Goal: Task Accomplishment & Management: Complete application form

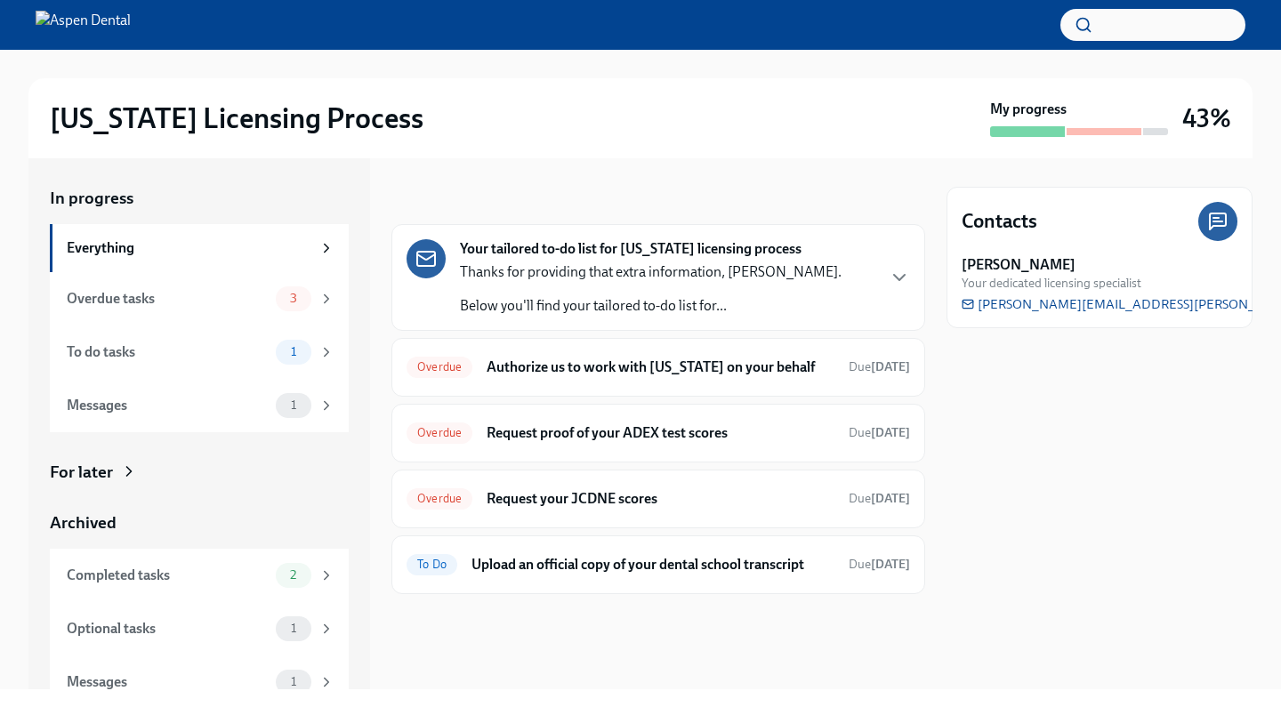
click at [582, 324] on div "Your tailored to-do list for [US_STATE] licensing process Thanks for providing …" at bounding box center [659, 277] width 534 height 107
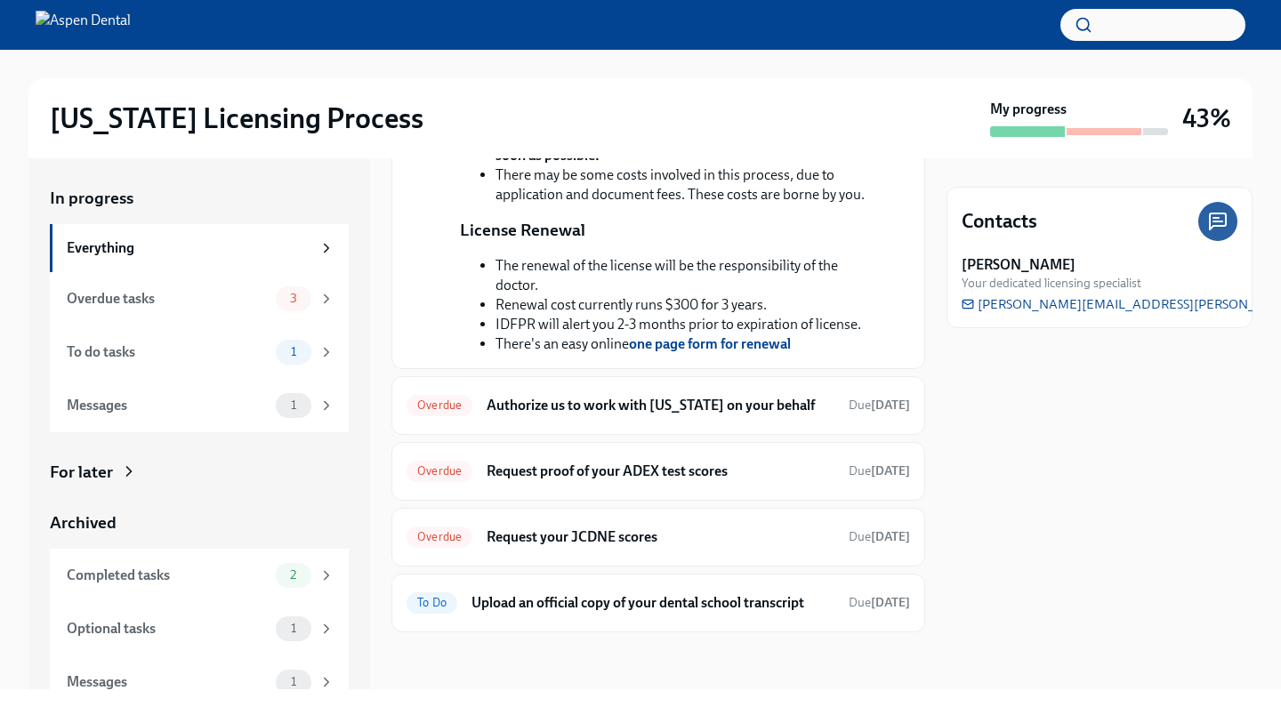
scroll to position [638, 0]
click at [570, 408] on h6 "Authorize us to work with [US_STATE] on your behalf" at bounding box center [661, 406] width 348 height 20
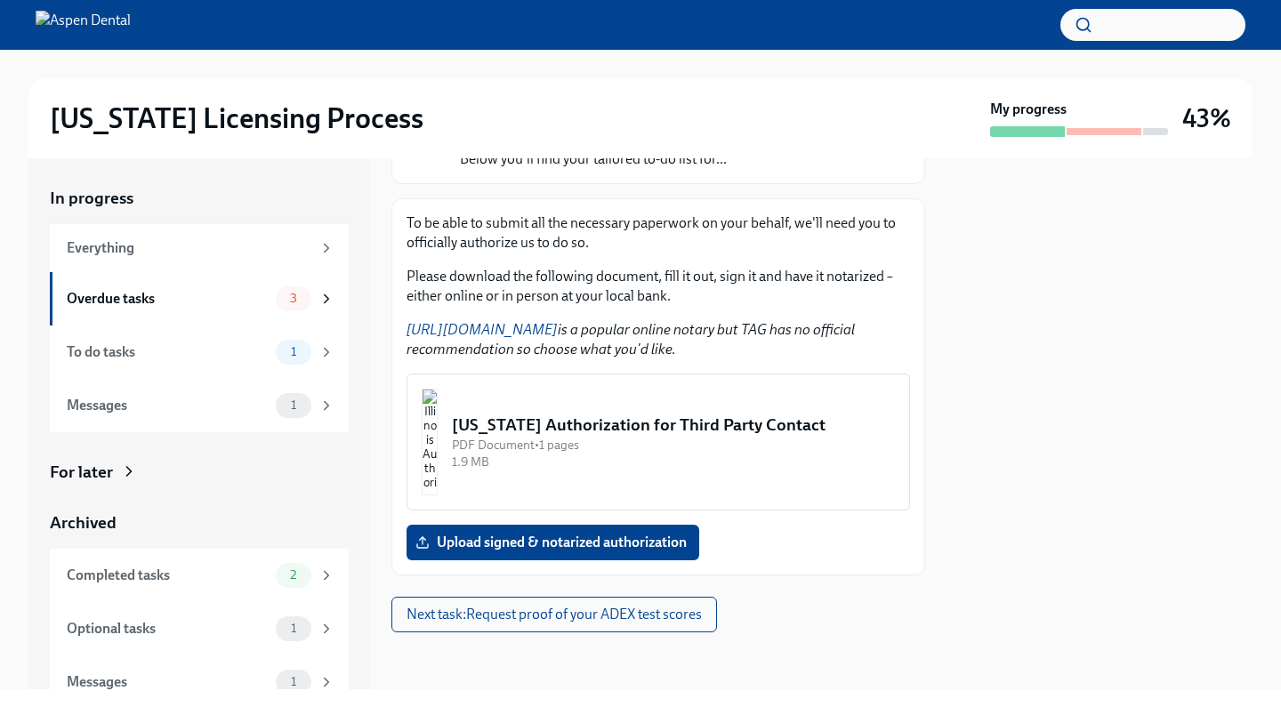
scroll to position [213, 0]
click at [438, 472] on img "button" at bounding box center [430, 442] width 16 height 107
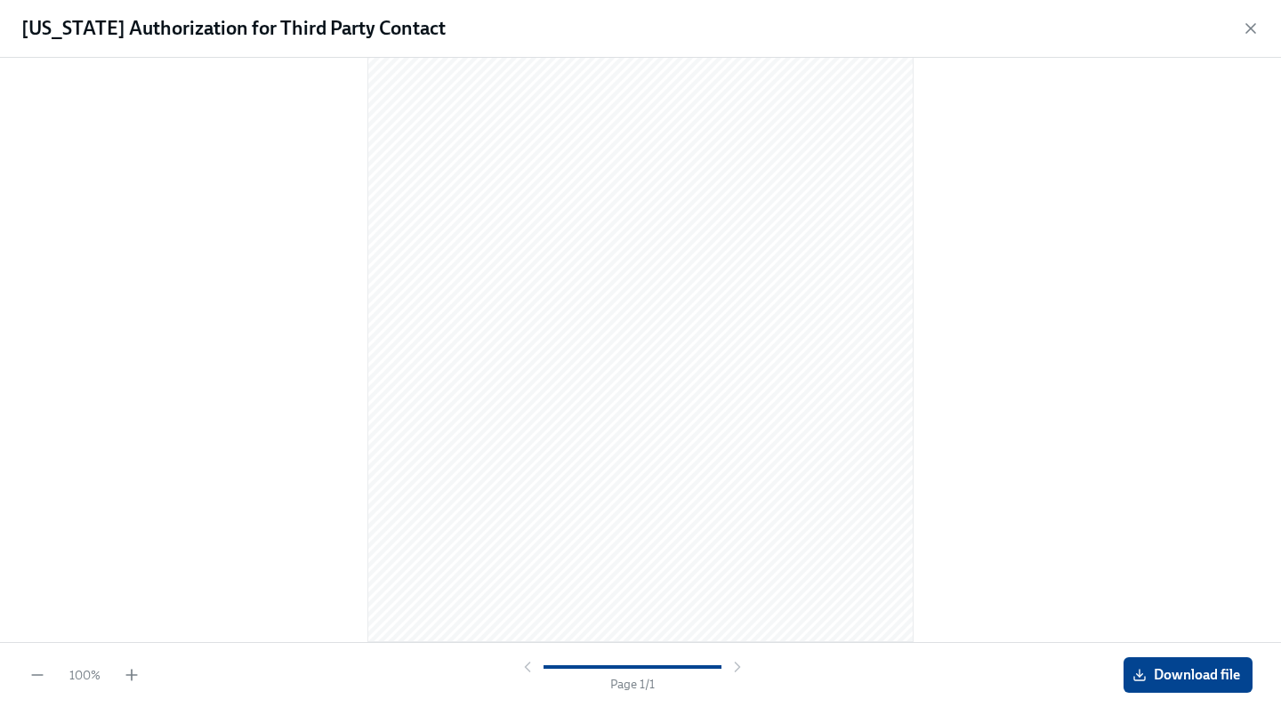
scroll to position [150, 0]
click at [1176, 671] on span "Download file" at bounding box center [1188, 675] width 104 height 18
click at [1256, 36] on icon "button" at bounding box center [1251, 29] width 18 height 18
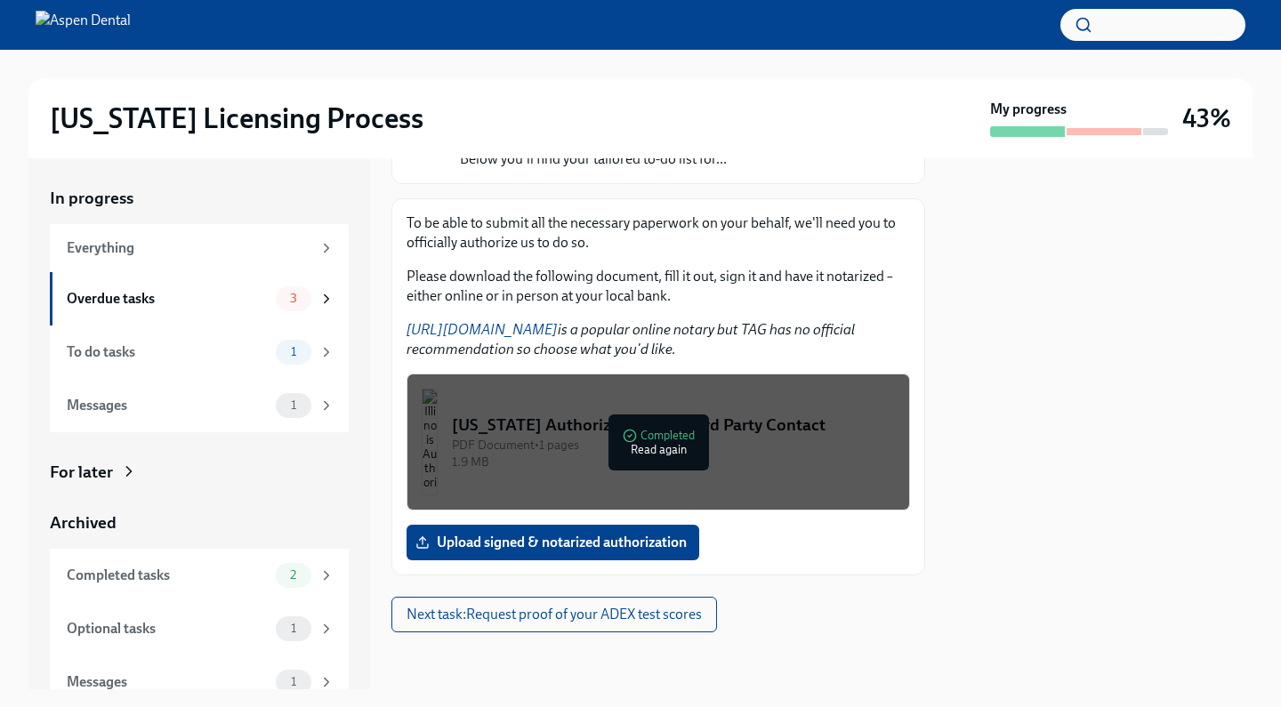
scroll to position [0, 0]
click at [510, 621] on span "Next task : Request proof of your ADEX test scores" at bounding box center [554, 615] width 295 height 18
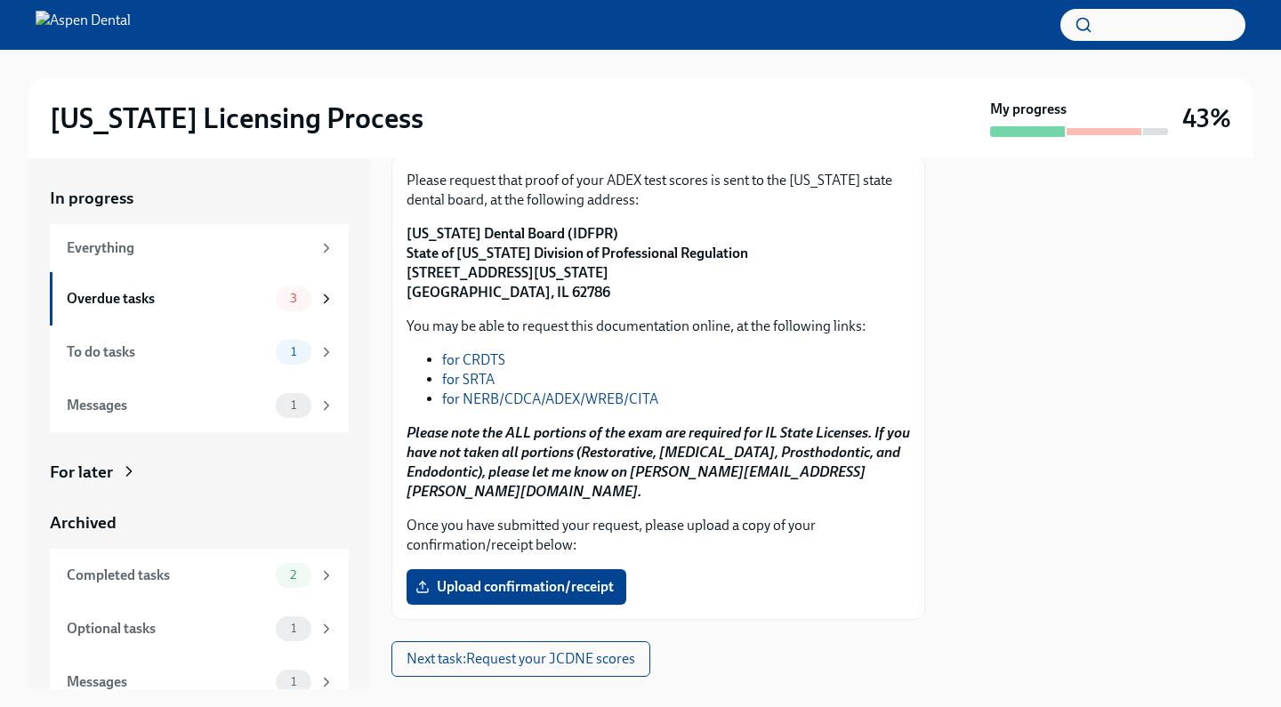
scroll to position [238, 0]
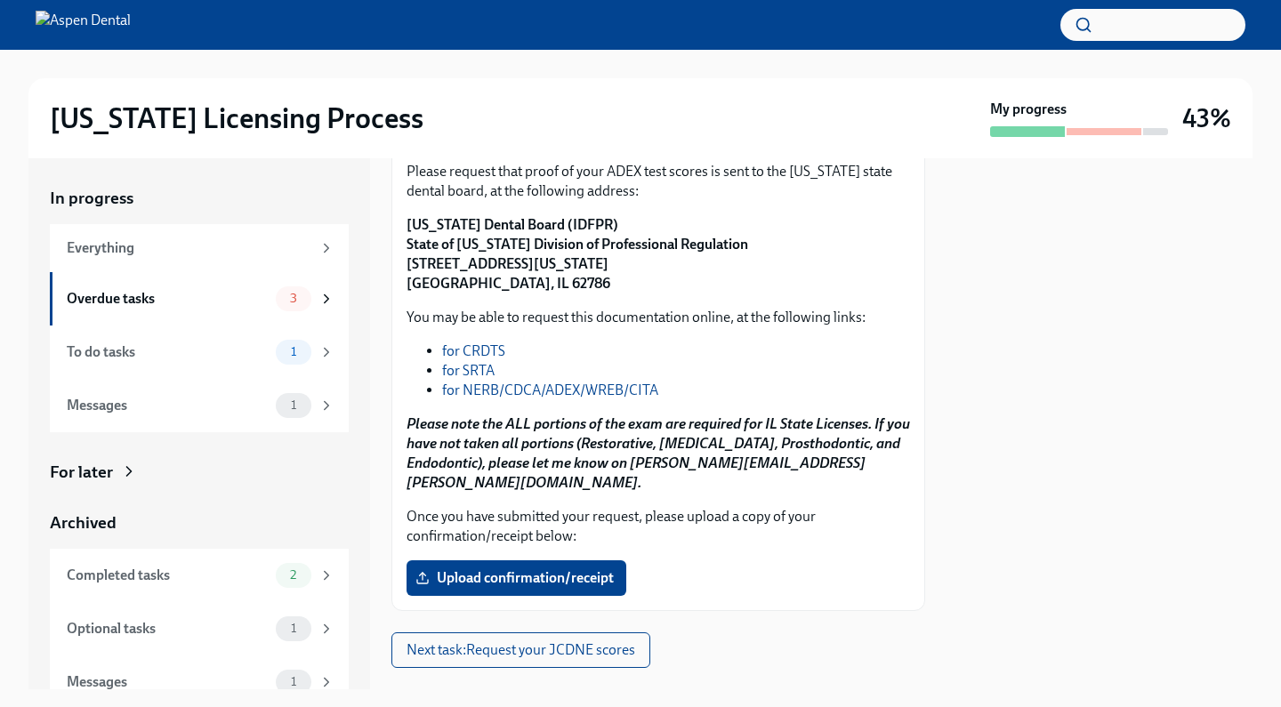
click at [574, 385] on link "for NERB/CDCA/ADEX/WREB/CITA" at bounding box center [550, 390] width 216 height 17
click at [612, 642] on span "Next task : Request your JCDNE scores" at bounding box center [521, 651] width 229 height 18
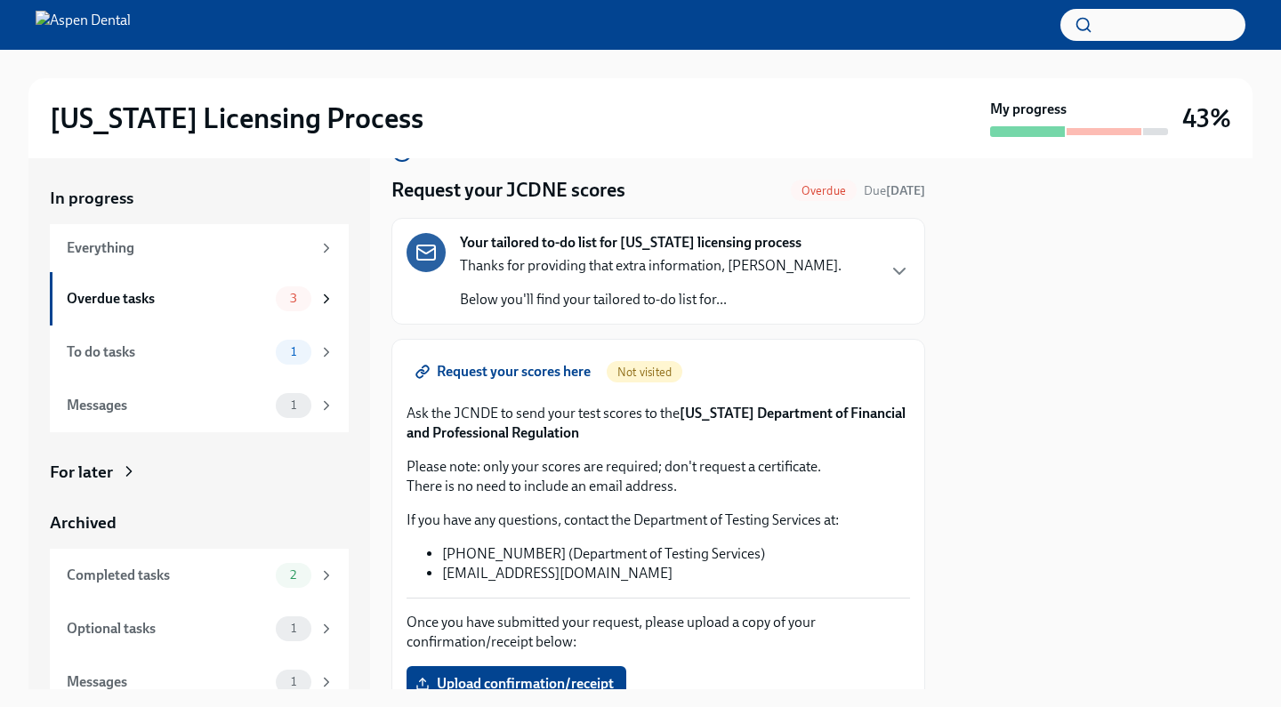
scroll to position [100, 0]
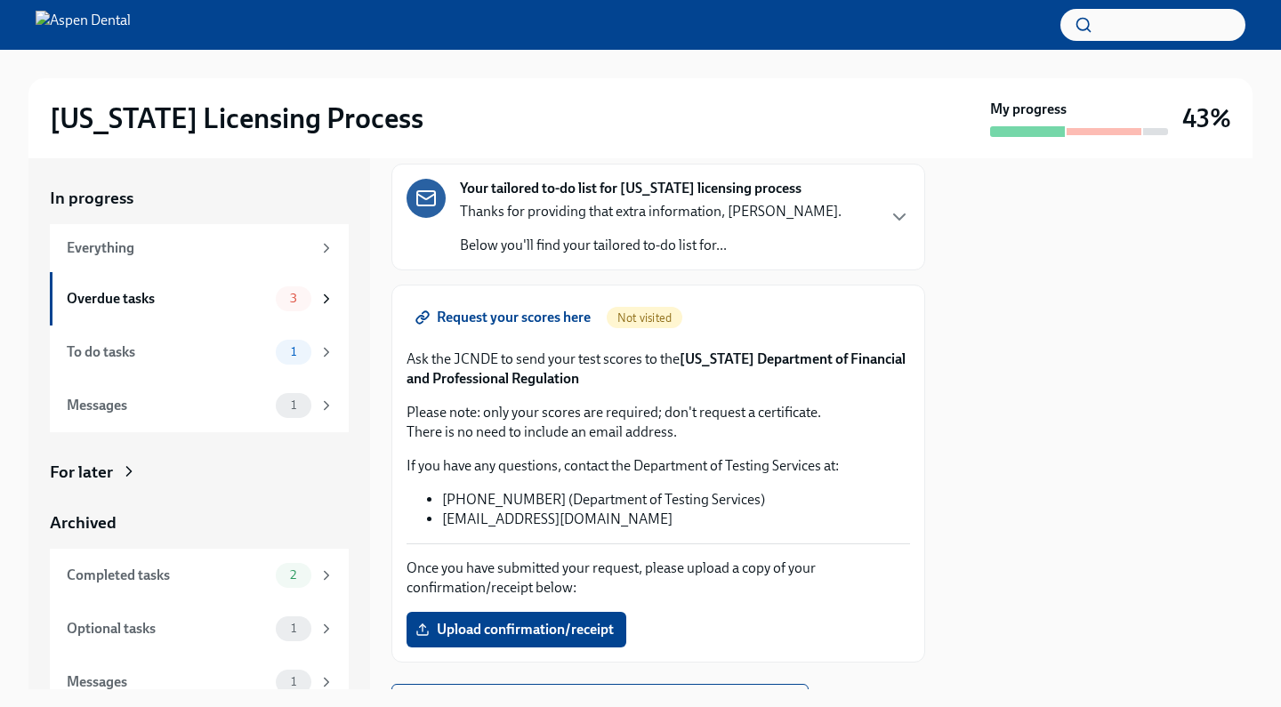
click at [474, 310] on span "Request your scores here" at bounding box center [505, 318] width 172 height 18
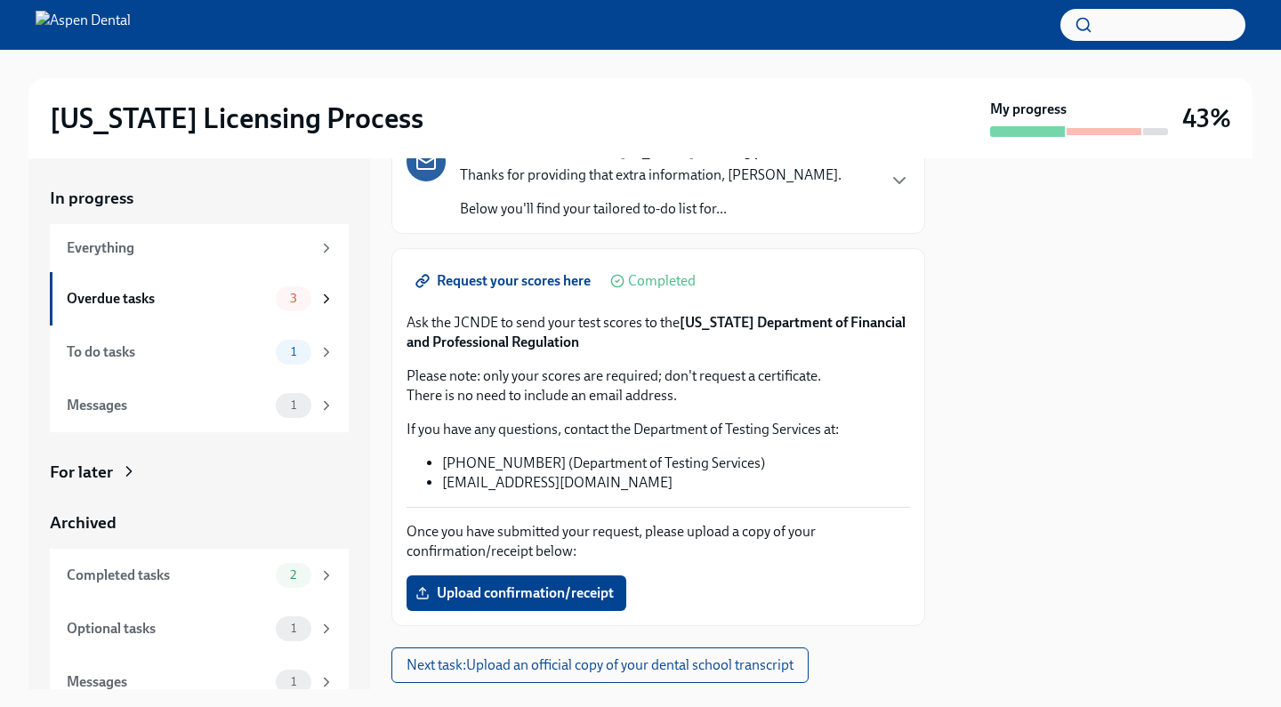
scroll to position [133, 0]
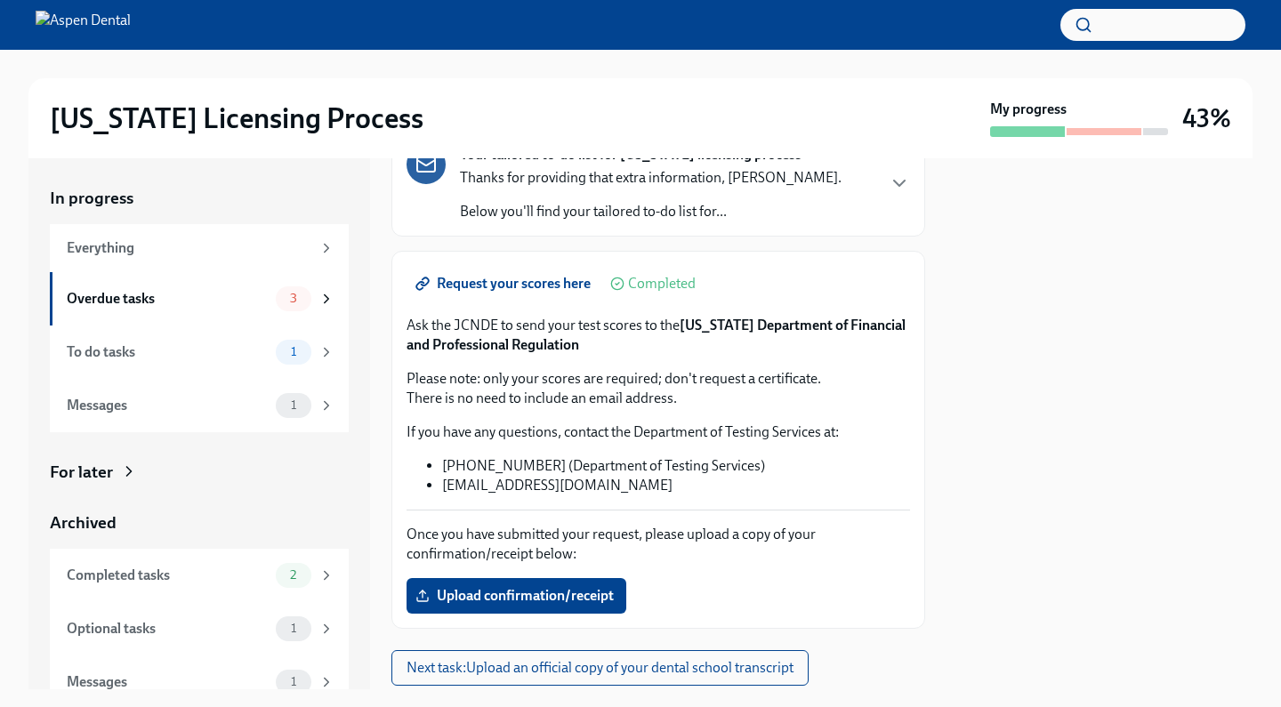
click at [564, 4] on div at bounding box center [640, 25] width 1281 height 50
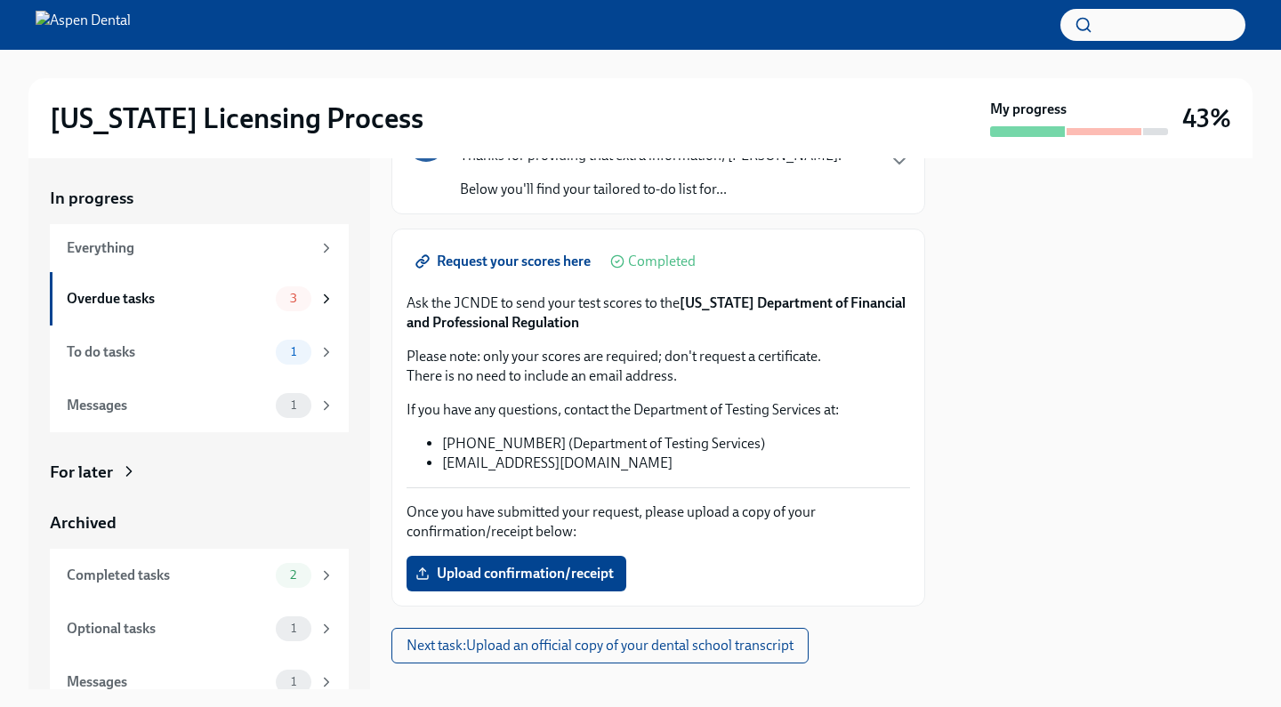
scroll to position [164, 0]
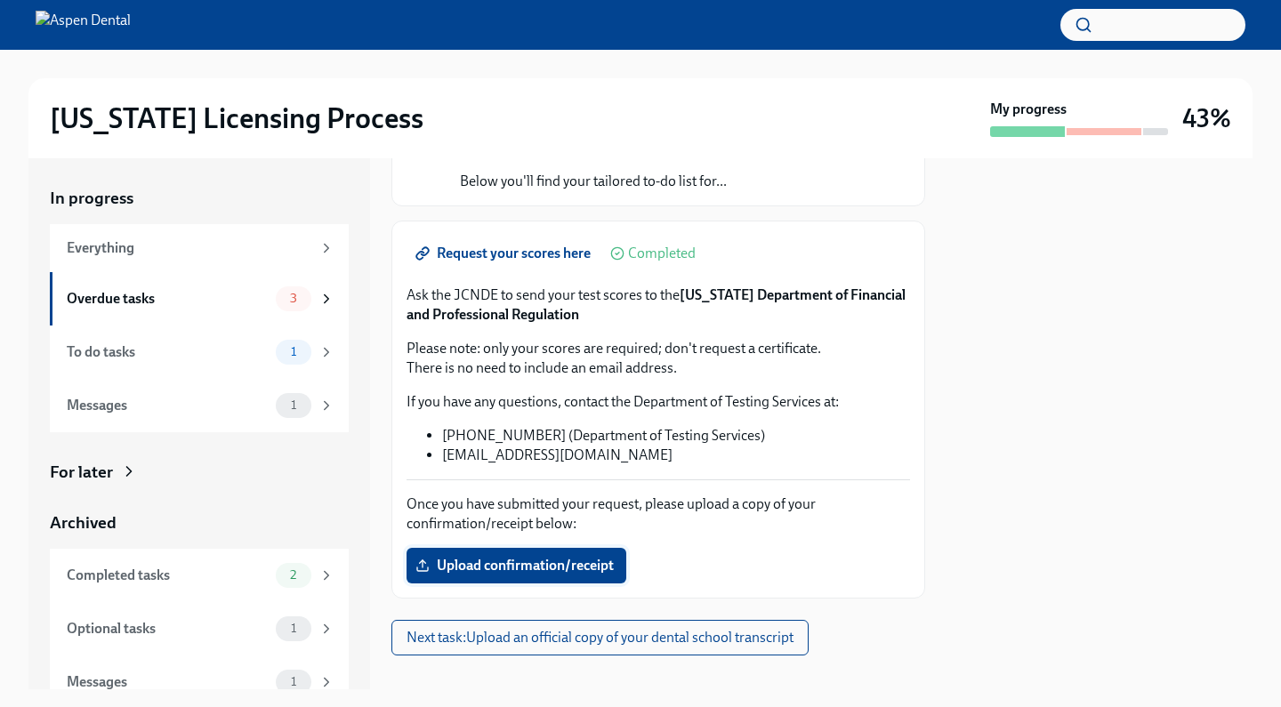
click at [599, 559] on span "Upload confirmation/receipt" at bounding box center [516, 566] width 195 height 18
click at [0, 0] on input "Upload confirmation/receipt" at bounding box center [0, 0] width 0 height 0
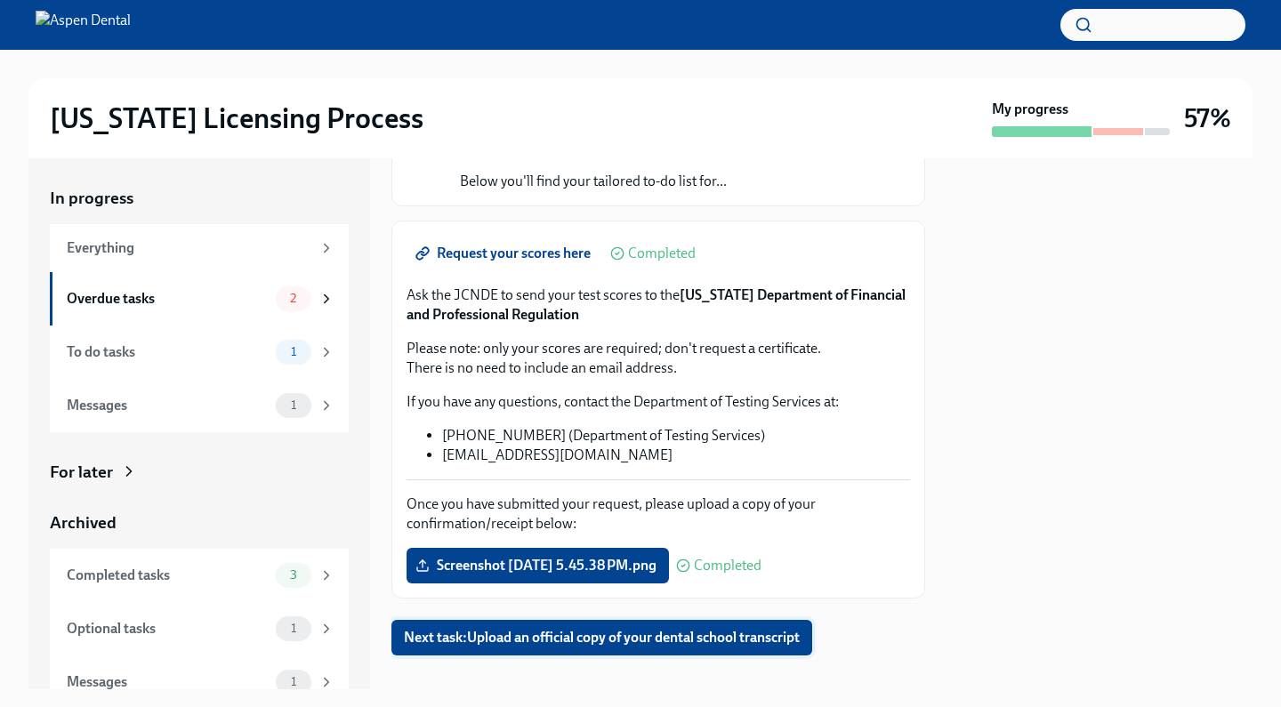
click at [529, 648] on button "Next task : Upload an official copy of your dental school transcript" at bounding box center [602, 638] width 421 height 36
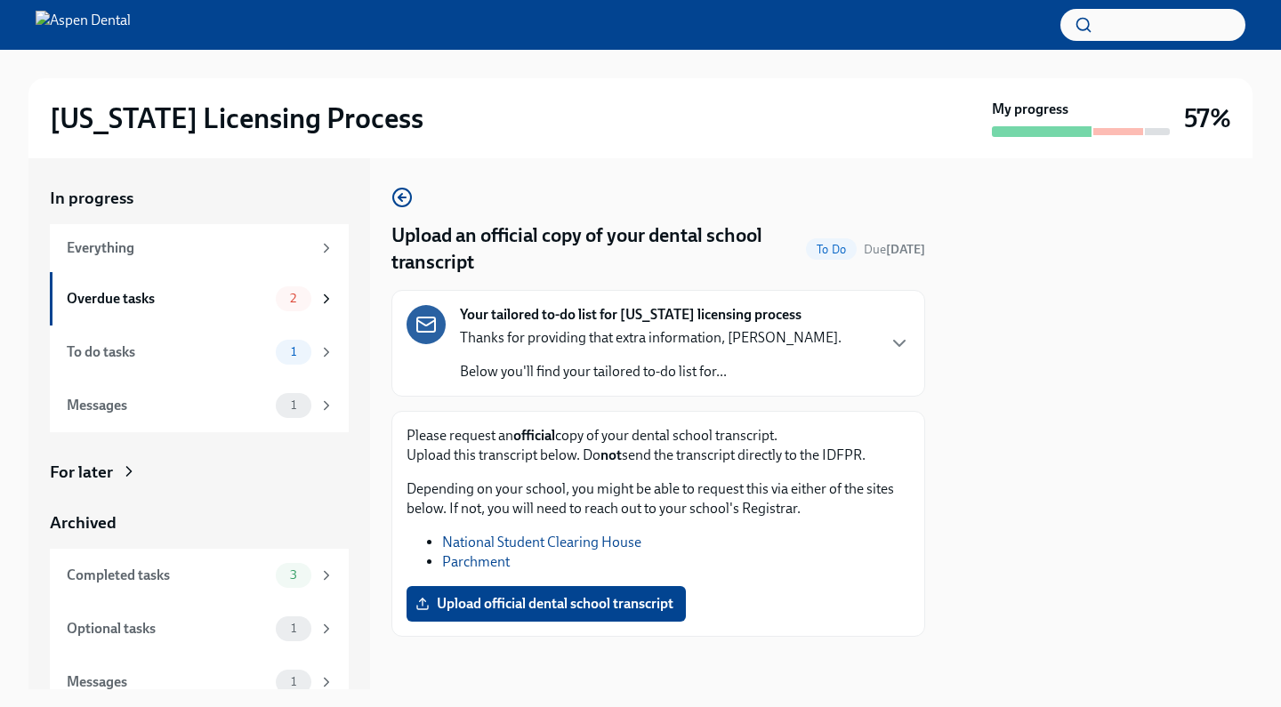
click at [887, 337] on div "Your tailored to-do list for [US_STATE] licensing process Thanks for providing …" at bounding box center [659, 343] width 504 height 77
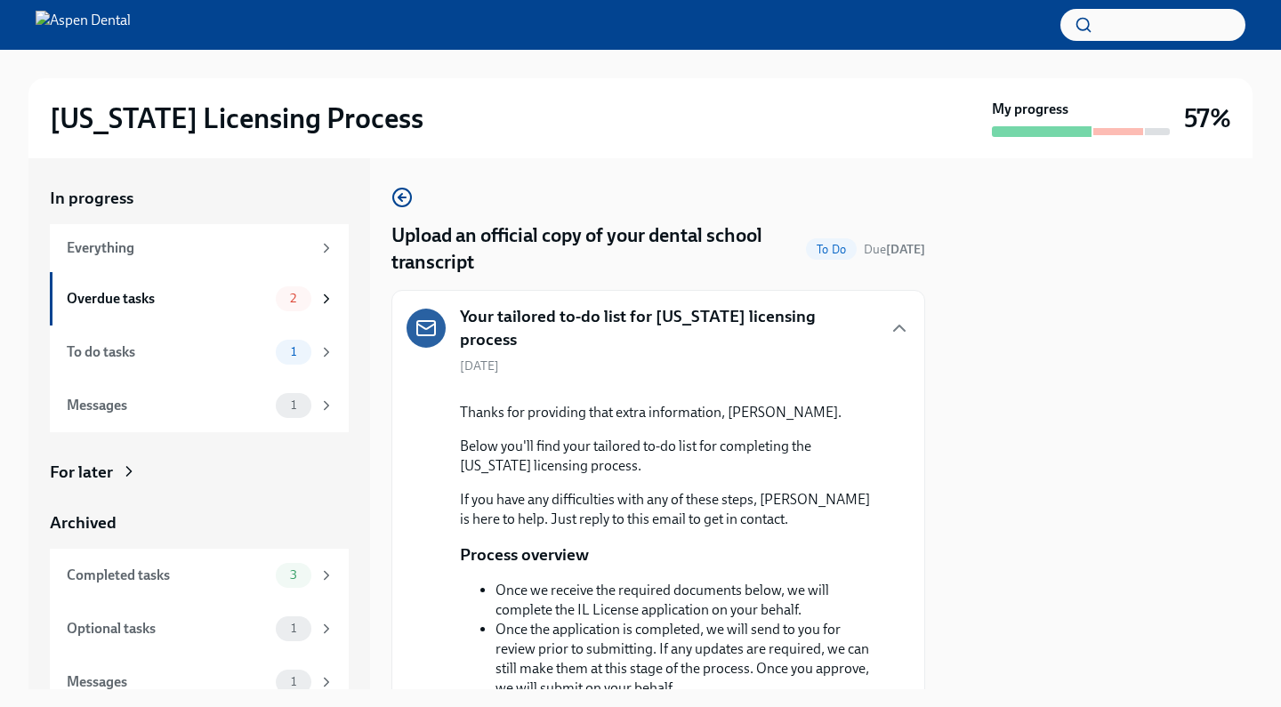
click at [887, 337] on div "Your tailored to-do list for [US_STATE] licensing process" at bounding box center [659, 327] width 504 height 45
click at [896, 326] on icon "button" at bounding box center [899, 328] width 11 height 5
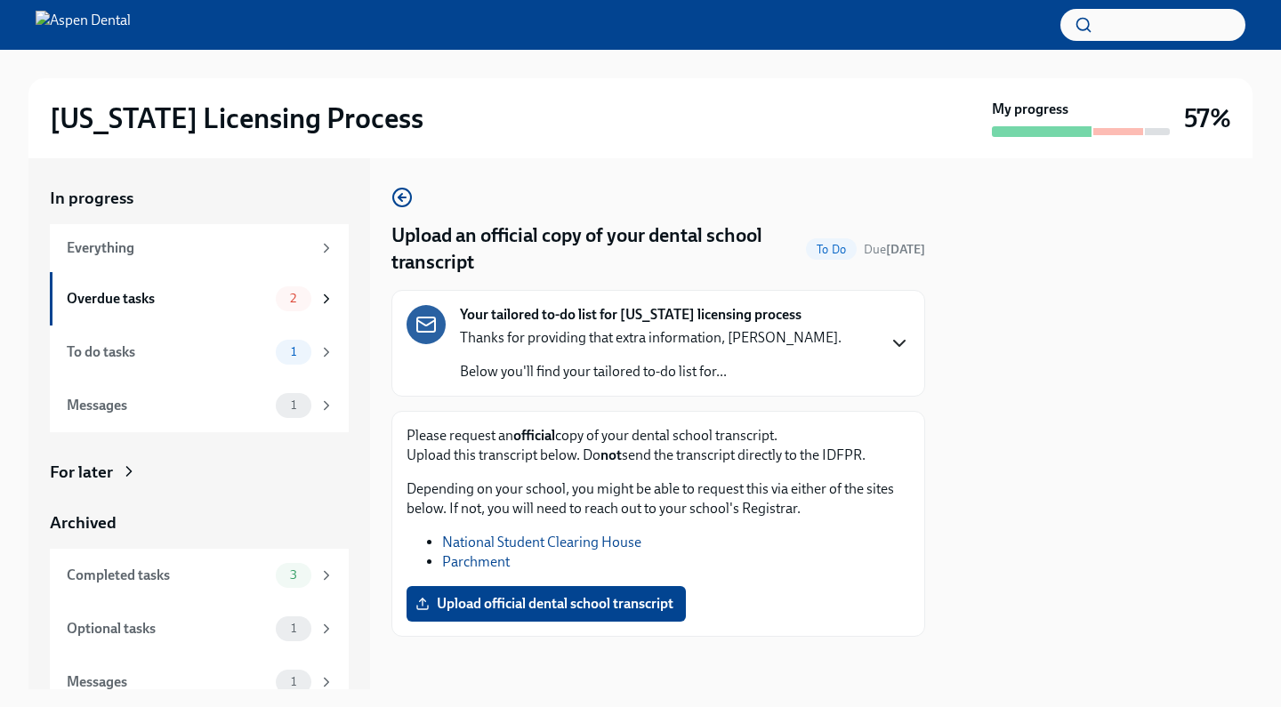
click at [564, 545] on link "National Student Clearing House" at bounding box center [541, 542] width 199 height 17
click at [461, 569] on link "Parchment" at bounding box center [476, 561] width 68 height 17
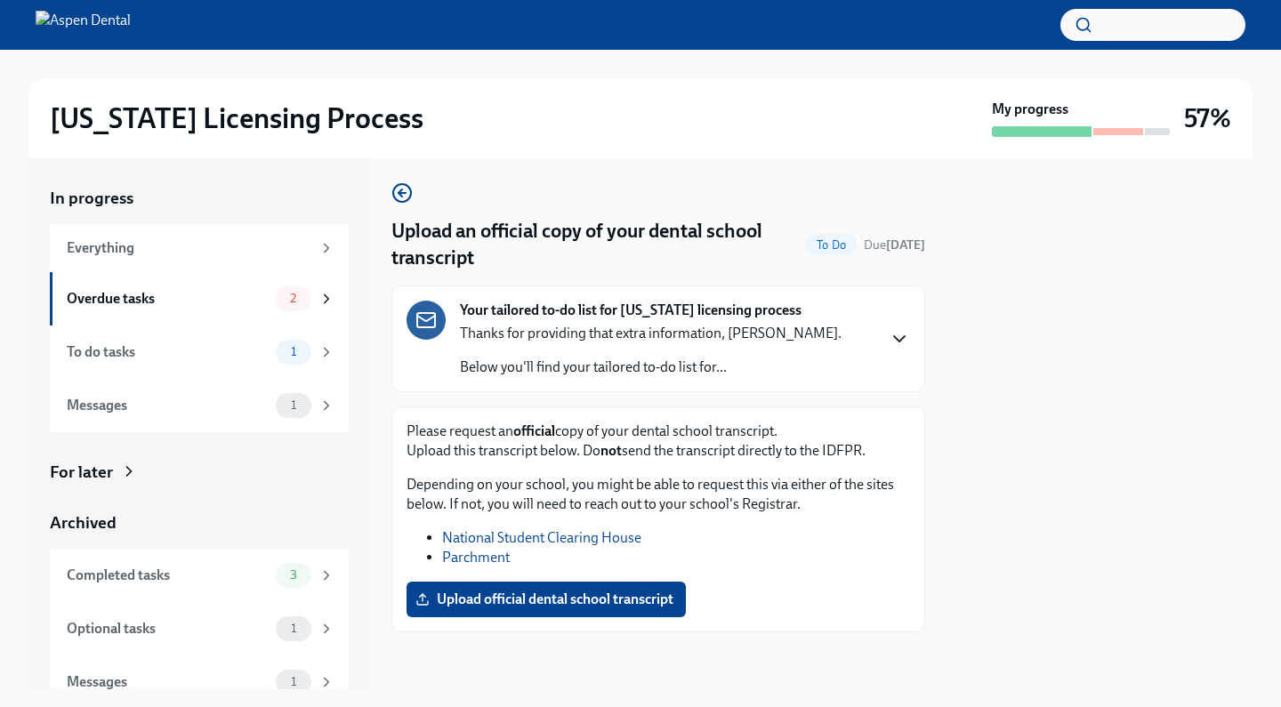
scroll to position [4, 0]
click at [407, 202] on icon "button" at bounding box center [402, 192] width 21 height 21
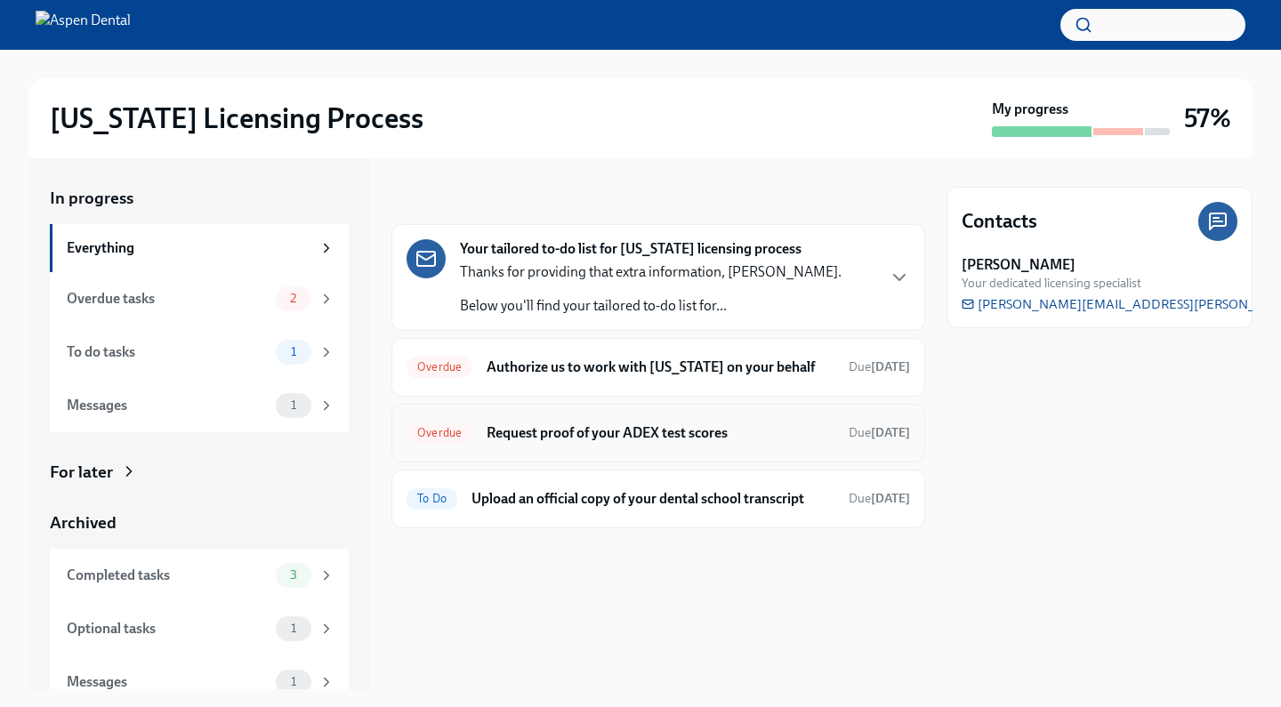
click at [539, 437] on h6 "Request proof of your ADEX test scores" at bounding box center [661, 434] width 348 height 20
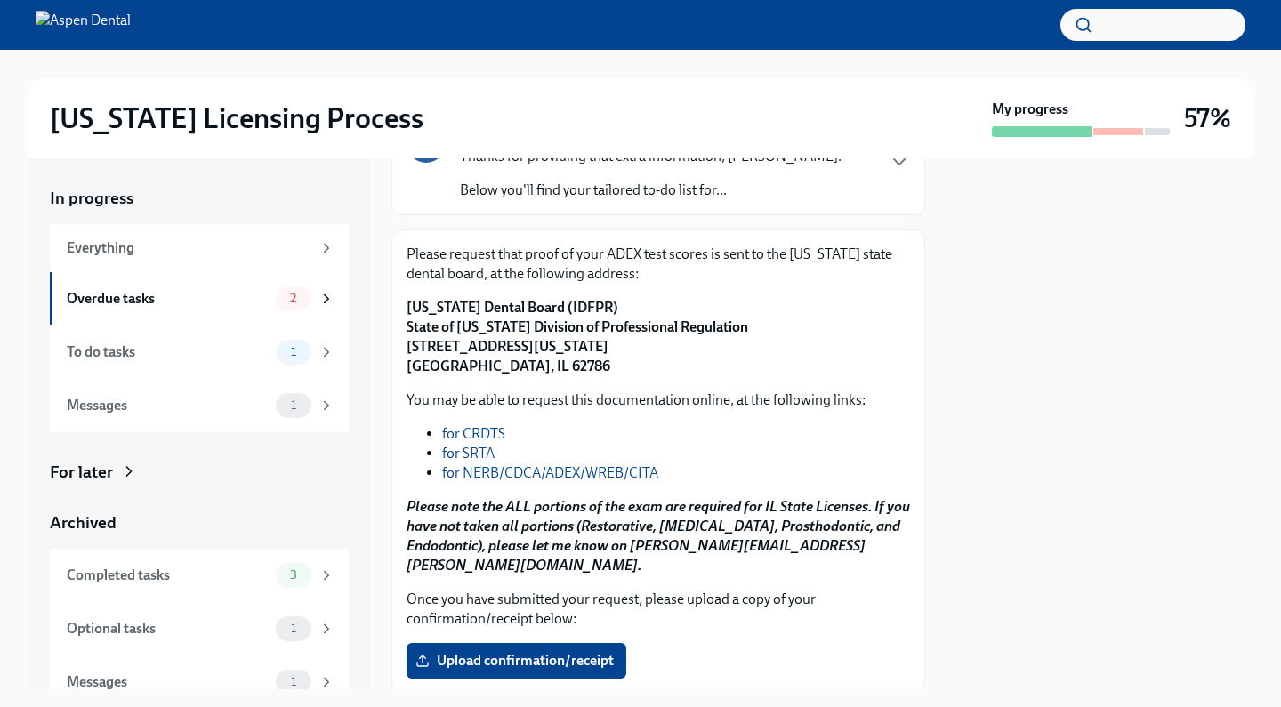
scroll to position [154, 0]
click at [533, 475] on link "for NERB/CDCA/ADEX/WREB/CITA" at bounding box center [550, 473] width 216 height 17
click at [485, 458] on link "for SRTA" at bounding box center [468, 454] width 52 height 17
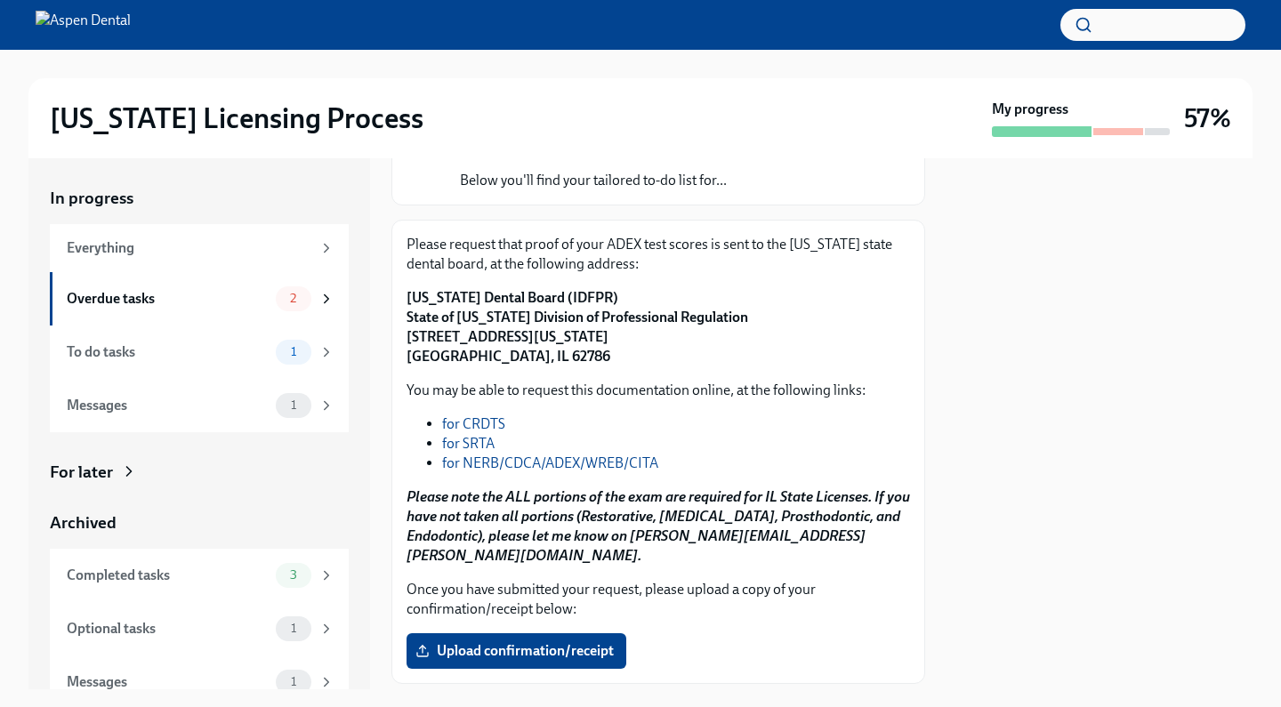
scroll to position [164, 0]
click at [553, 348] on p "[US_STATE] Dental Board (IDFPR) State of [US_STATE] Division of Professional Re…" at bounding box center [659, 328] width 504 height 78
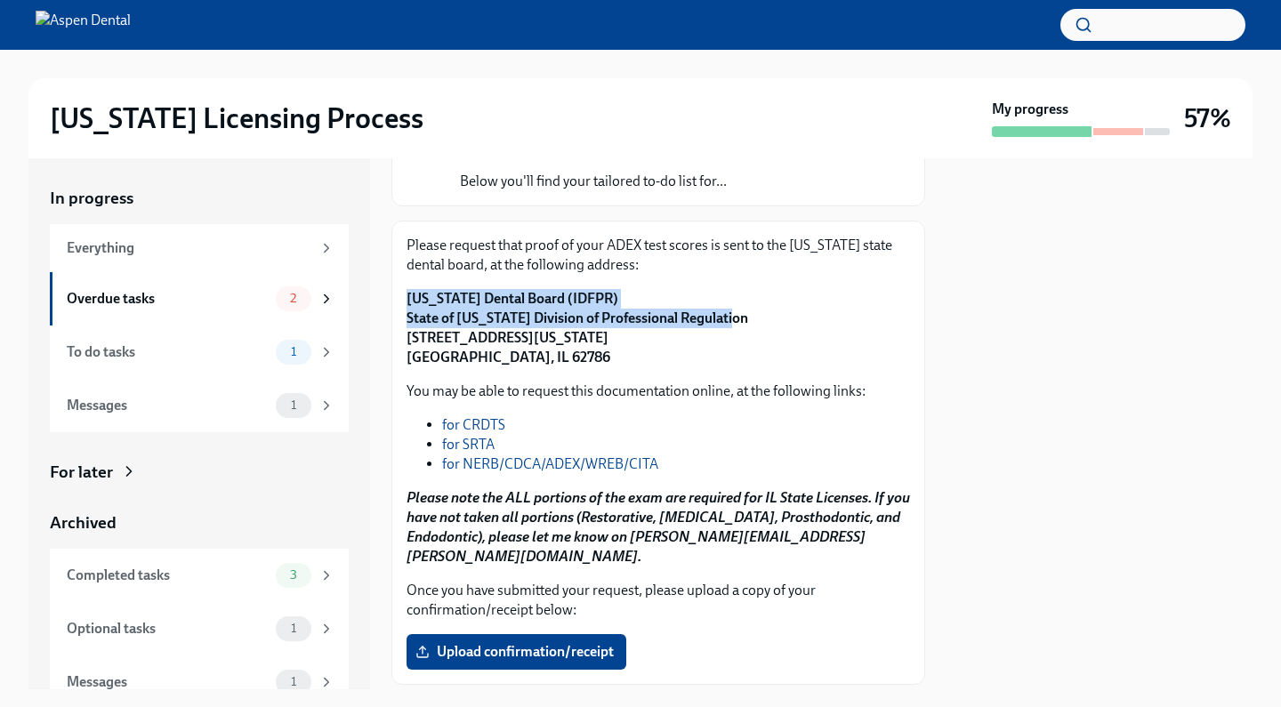
drag, startPoint x: 737, startPoint y: 313, endPoint x: 400, endPoint y: 296, distance: 337.7
click at [400, 296] on div "Please request that proof of your ADEX test scores is sent to the [US_STATE] st…" at bounding box center [659, 453] width 534 height 464
drag, startPoint x: 406, startPoint y: 296, endPoint x: 717, endPoint y: 322, distance: 312.5
click at [717, 322] on div "Please request that proof of your ADEX test scores is sent to the [US_STATE] st…" at bounding box center [659, 453] width 534 height 464
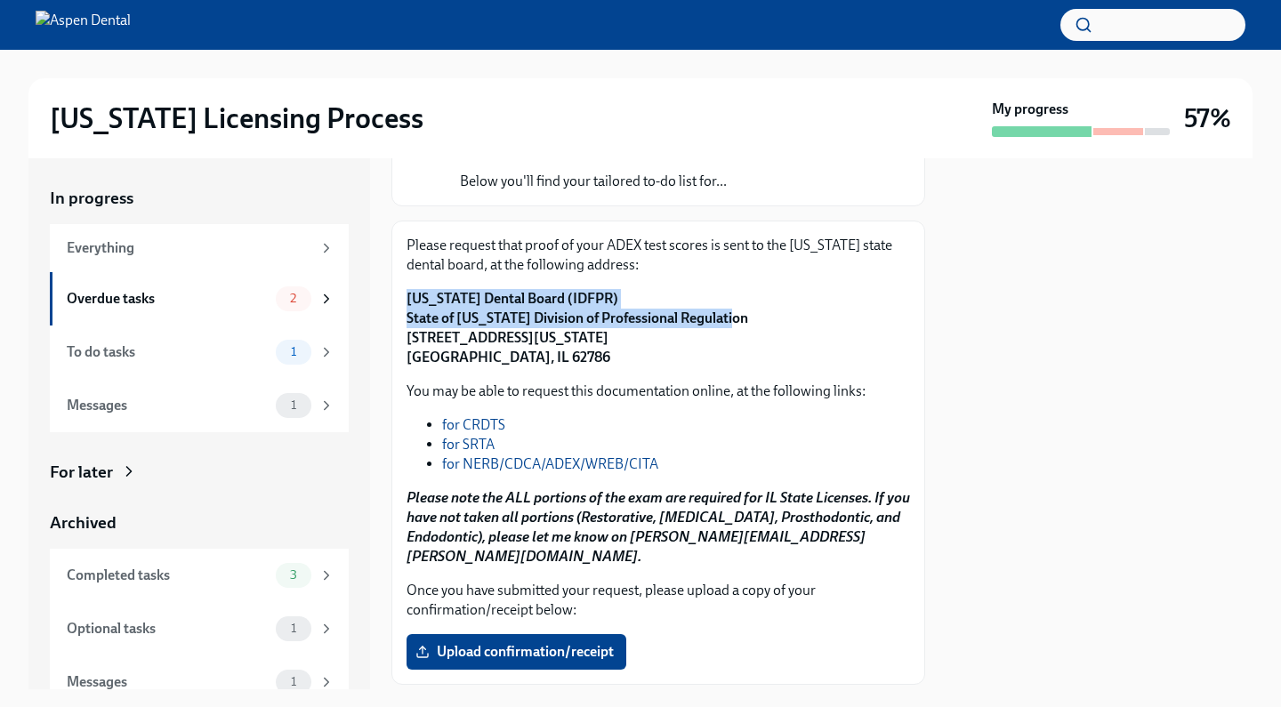
copy strong "[US_STATE] Dental Board (IDFPR) State of [US_STATE] Division of Professional Re…"
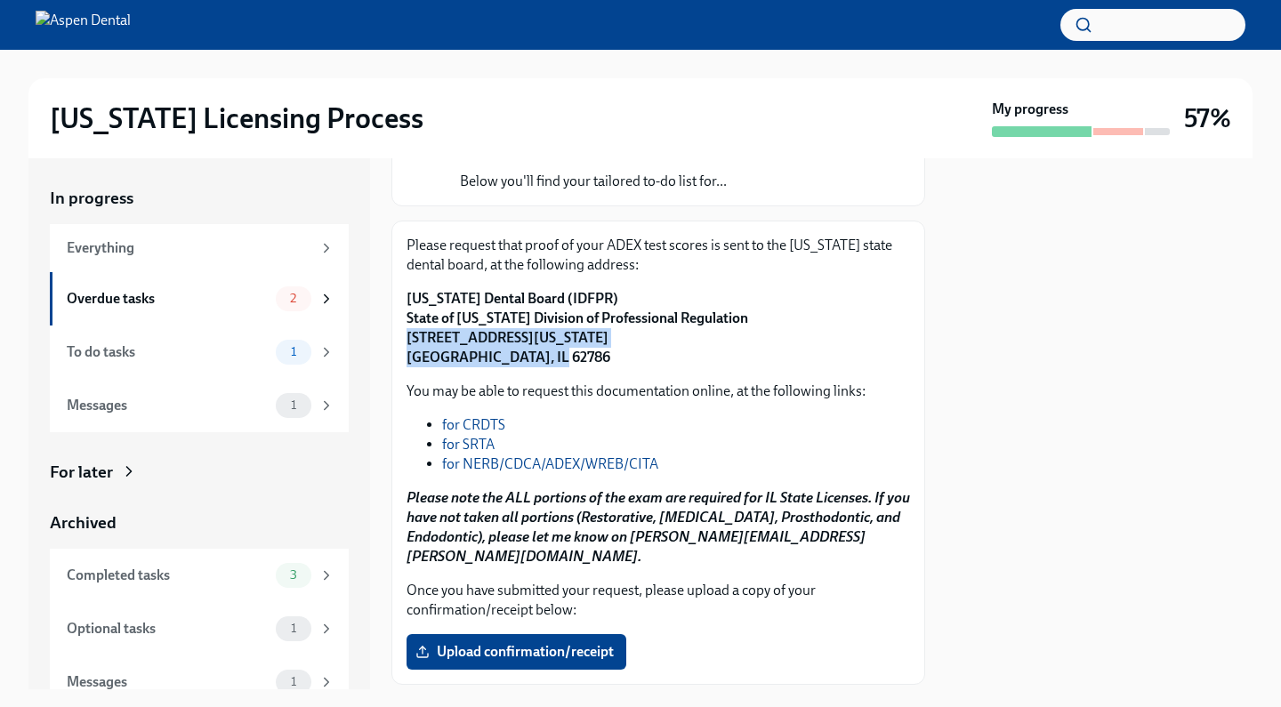
drag, startPoint x: 547, startPoint y: 358, endPoint x: 408, endPoint y: 334, distance: 141.8
click at [408, 334] on p "[US_STATE] Dental Board (IDFPR) State of [US_STATE] Division of Professional Re…" at bounding box center [659, 328] width 504 height 78
copy strong "[STREET_ADDRESS][US_STATE]"
click at [602, 643] on span "Upload confirmation/receipt" at bounding box center [516, 652] width 195 height 18
click at [0, 0] on input "Upload confirmation/receipt" at bounding box center [0, 0] width 0 height 0
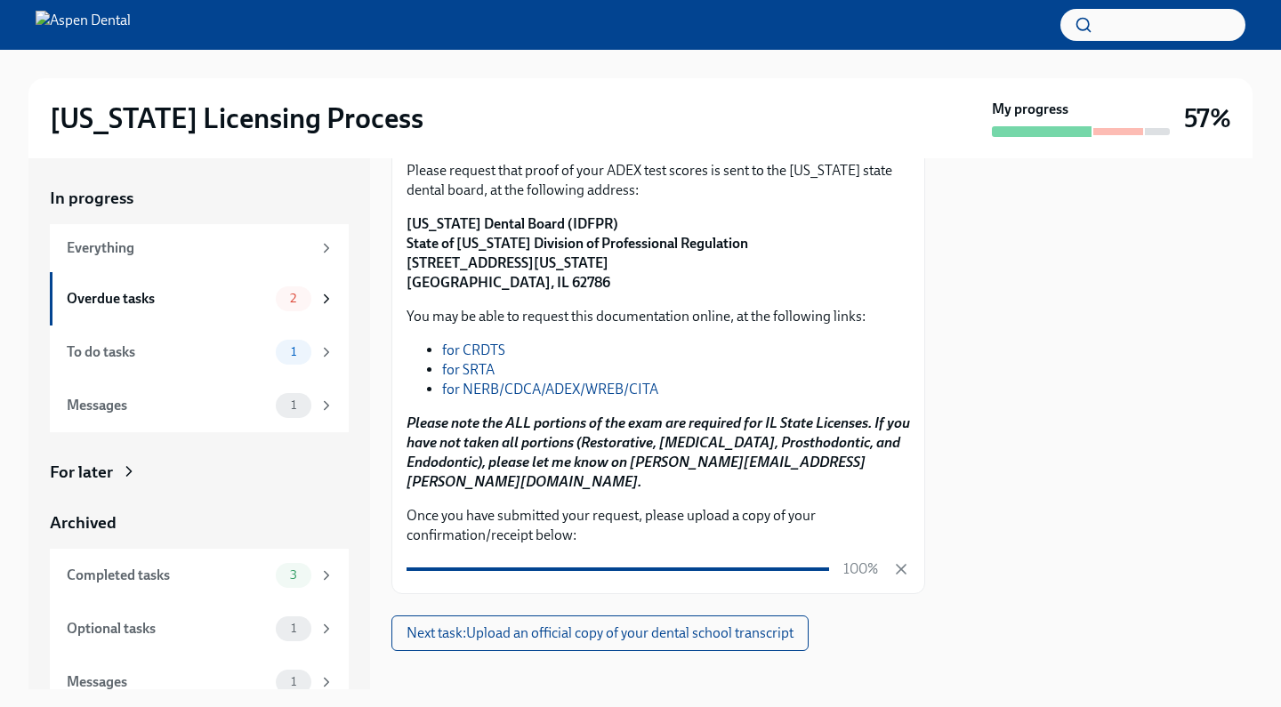
scroll to position [238, 0]
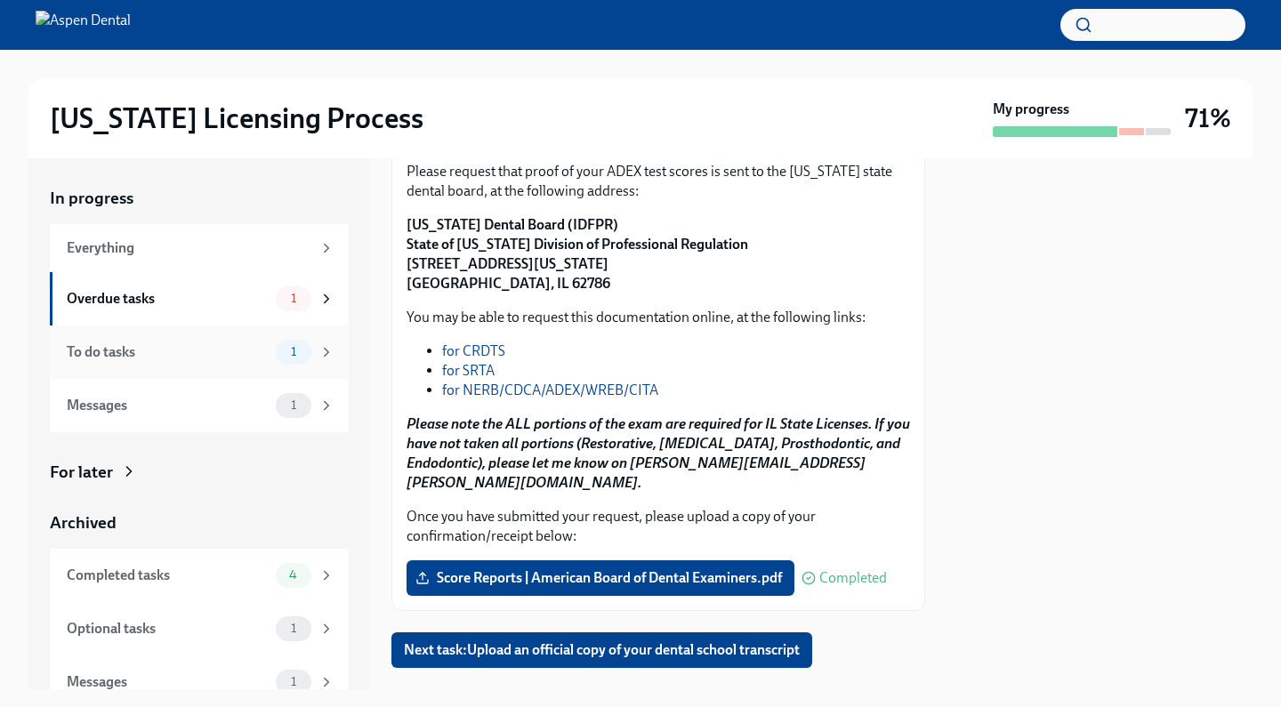
click at [285, 375] on div "To do tasks 1" at bounding box center [199, 352] width 299 height 53
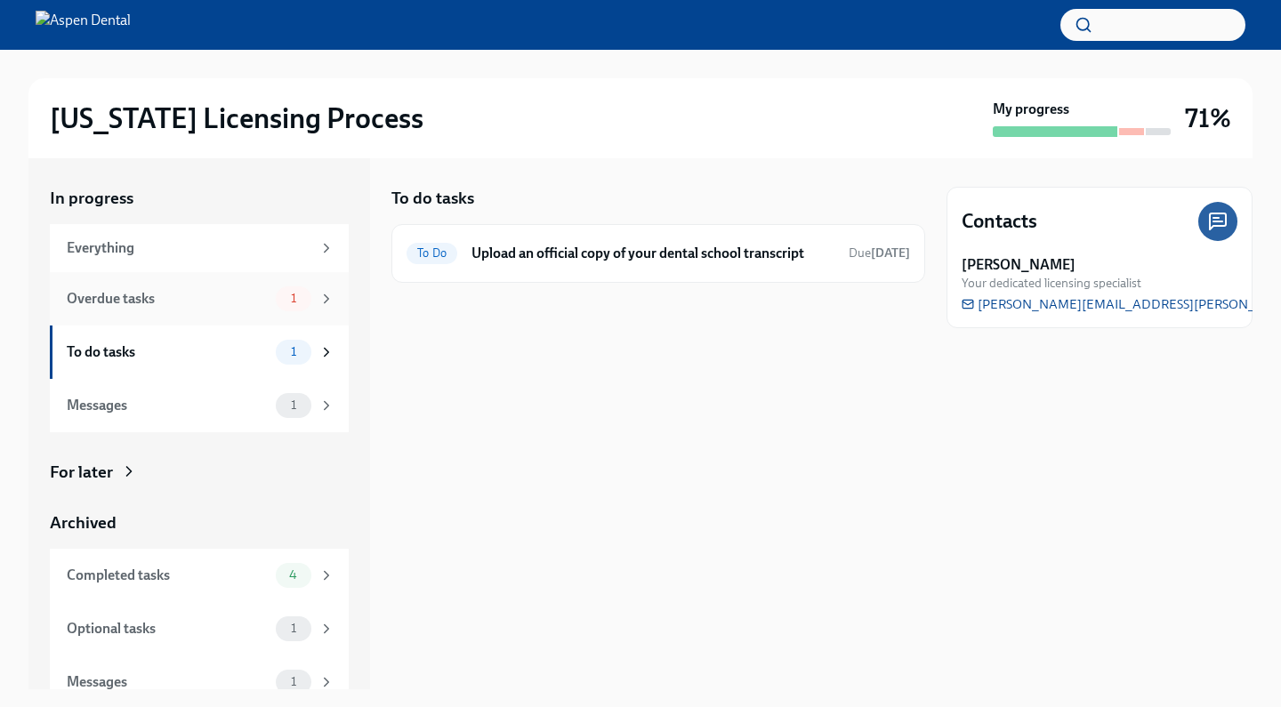
click at [277, 311] on div "Overdue tasks 1" at bounding box center [199, 298] width 299 height 53
click at [653, 283] on div at bounding box center [659, 311] width 534 height 57
click at [452, 263] on div "Overdue Authorize us to work with [US_STATE] on your behalf Due [DATE]" at bounding box center [659, 253] width 504 height 28
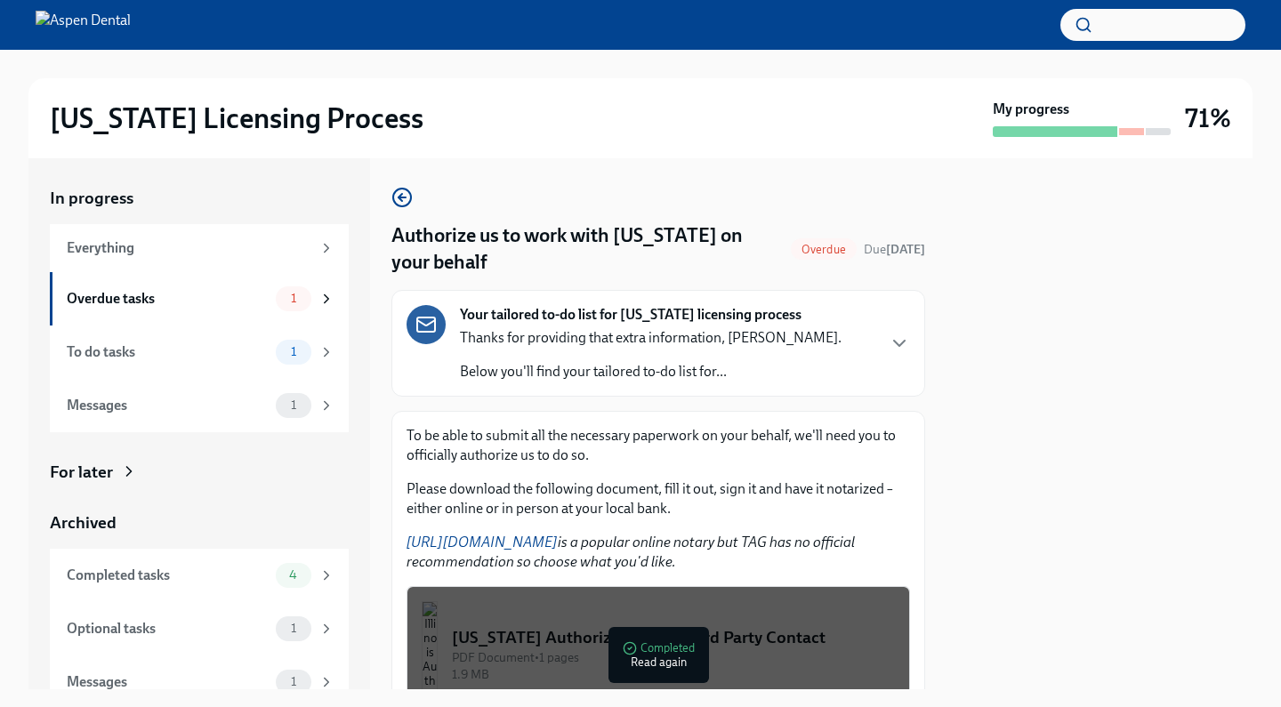
click at [519, 544] on link "[URL][DOMAIN_NAME]" at bounding box center [482, 542] width 151 height 17
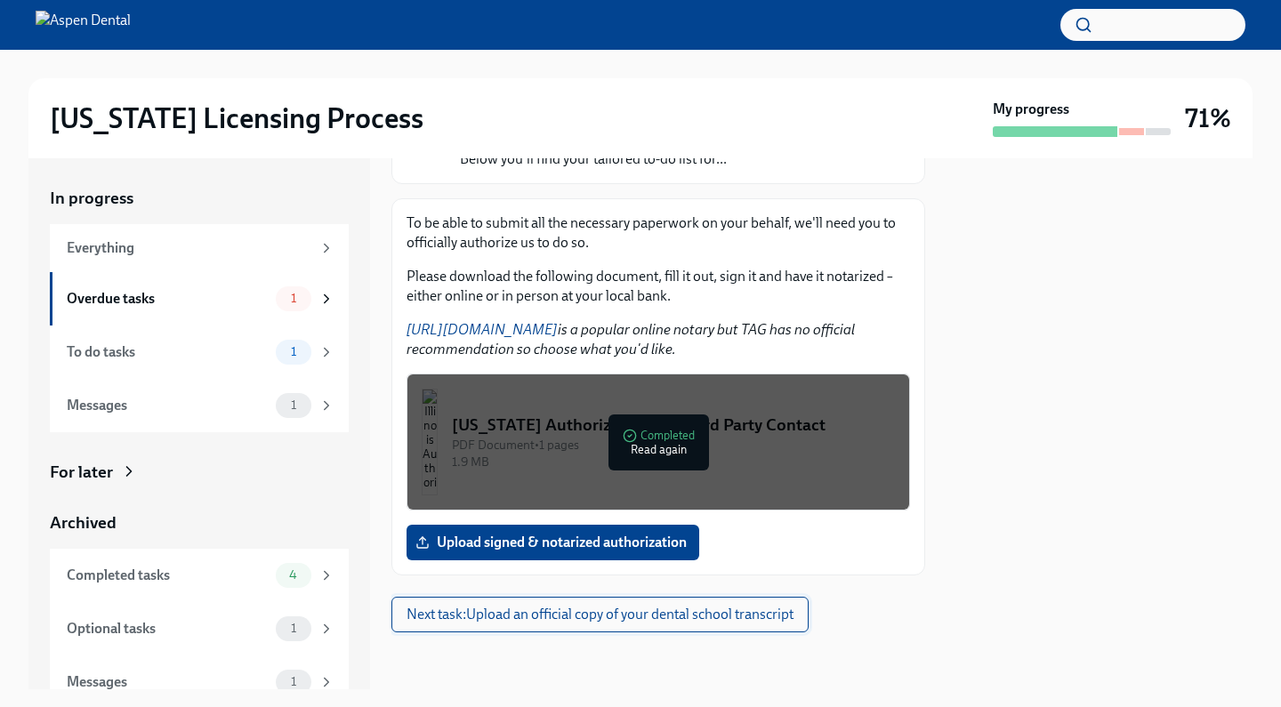
scroll to position [213, 0]
click at [771, 449] on div "PDF Document • 1 pages" at bounding box center [673, 445] width 443 height 17
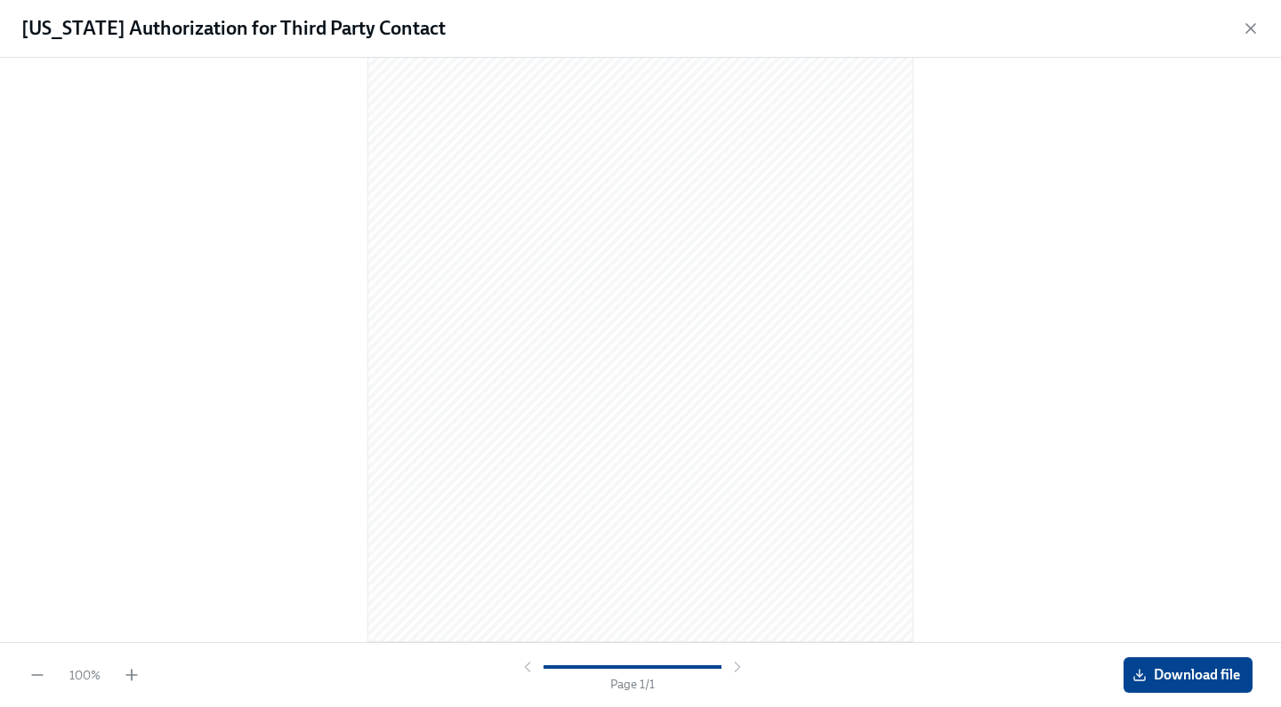
scroll to position [150, 0]
click at [1160, 680] on span "Download file" at bounding box center [1188, 675] width 104 height 18
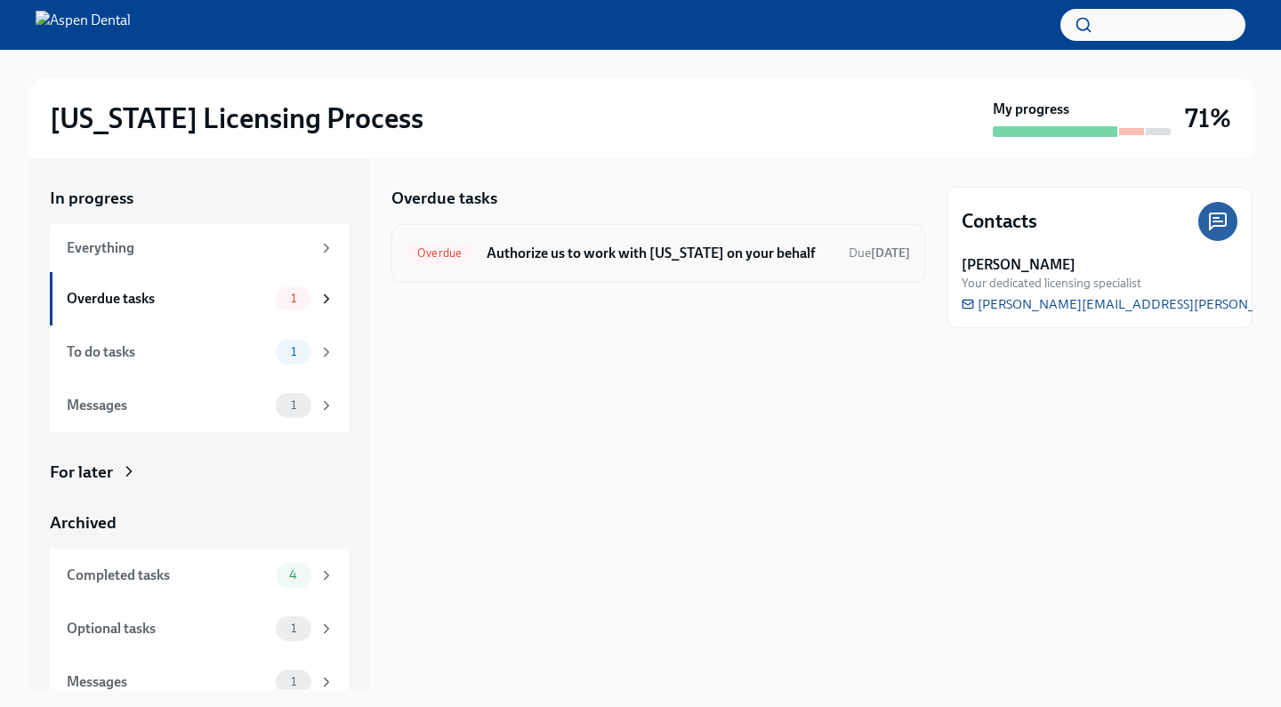
click at [673, 269] on div "Overdue Authorize us to work with [US_STATE] on your behalf Due [DATE]" at bounding box center [659, 253] width 534 height 59
click at [662, 260] on h6 "Authorize us to work with [US_STATE] on your behalf" at bounding box center [661, 254] width 348 height 20
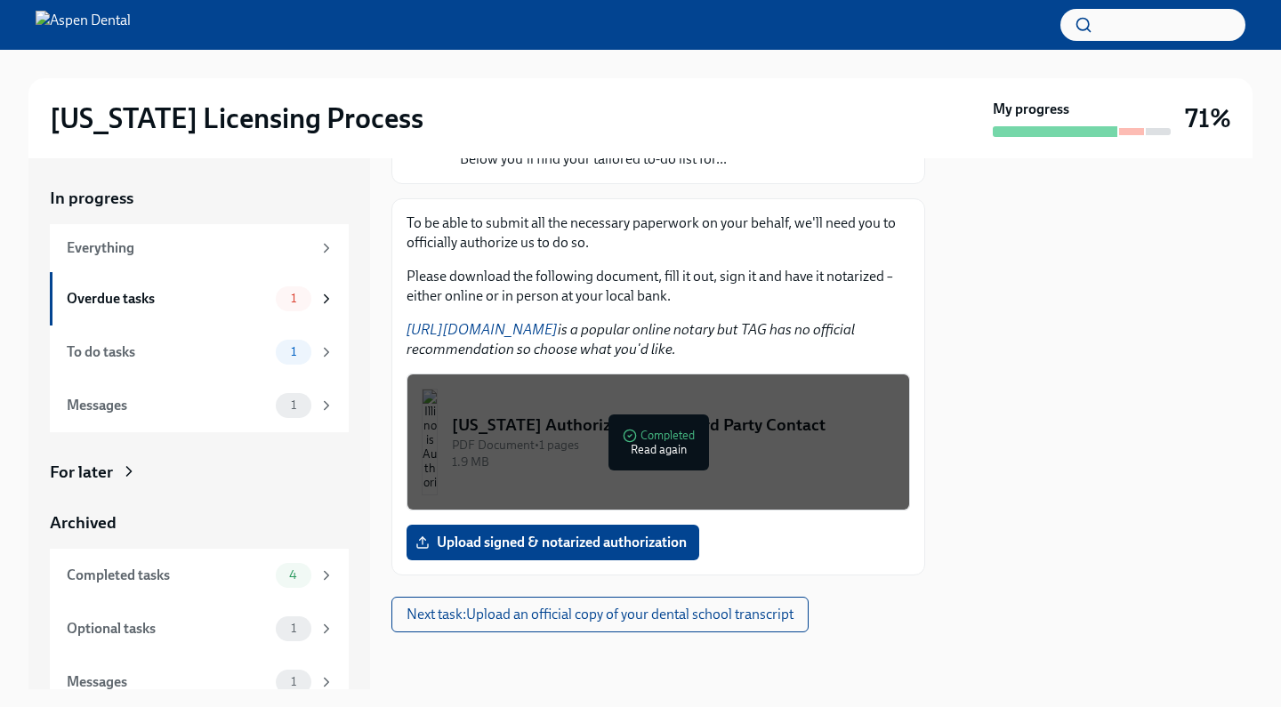
scroll to position [213, 0]
click at [488, 554] on label "Upload signed & notarized authorization" at bounding box center [553, 543] width 293 height 36
click at [0, 0] on input "Upload signed & notarized authorization" at bounding box center [0, 0] width 0 height 0
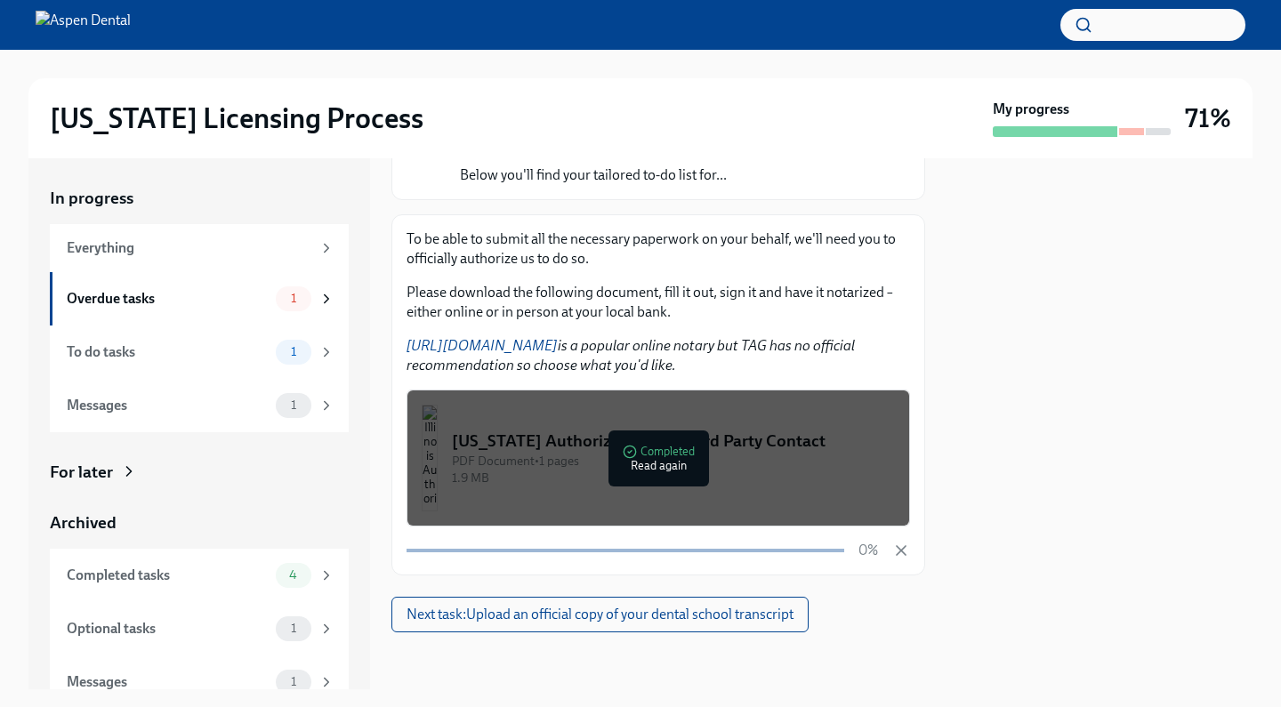
scroll to position [197, 0]
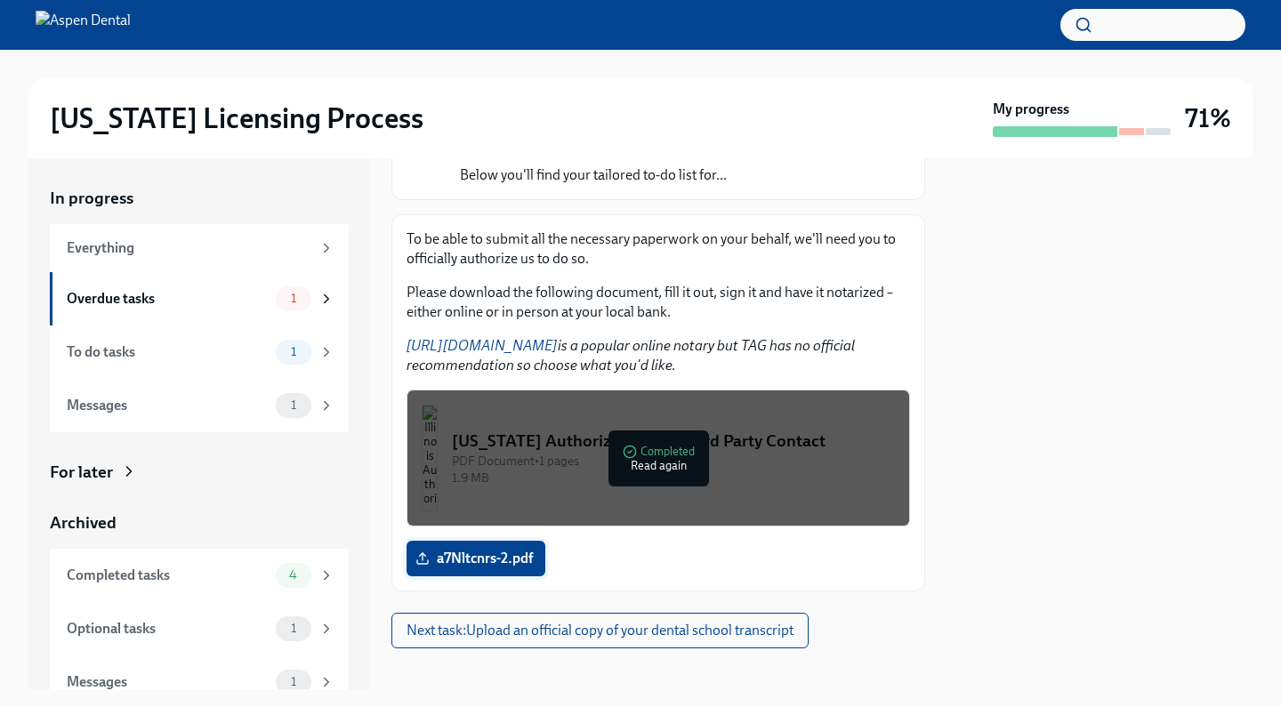
click at [446, 560] on span "a7Nltcnrs-2.pdf" at bounding box center [476, 559] width 114 height 18
click at [0, 0] on input "a7Nltcnrs-2.pdf" at bounding box center [0, 0] width 0 height 0
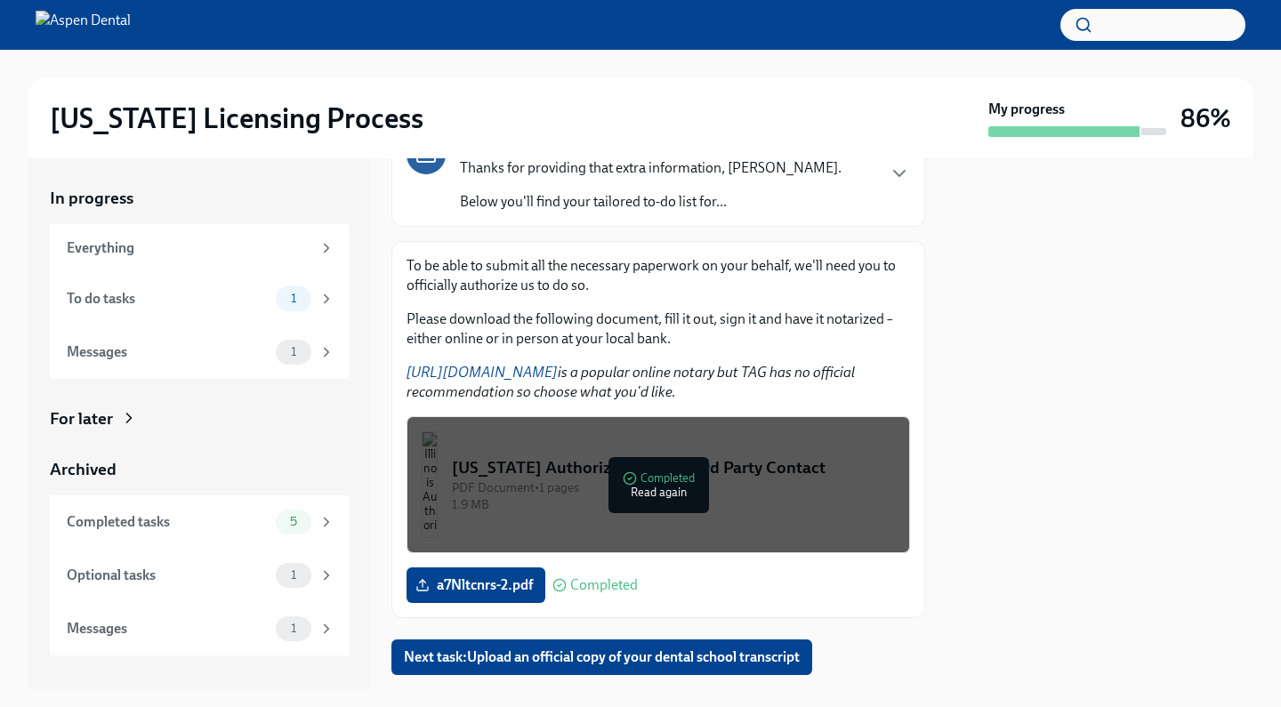
scroll to position [0, 0]
click at [792, 649] on span "Next task : Upload an official copy of your dental school transcript" at bounding box center [602, 658] width 396 height 18
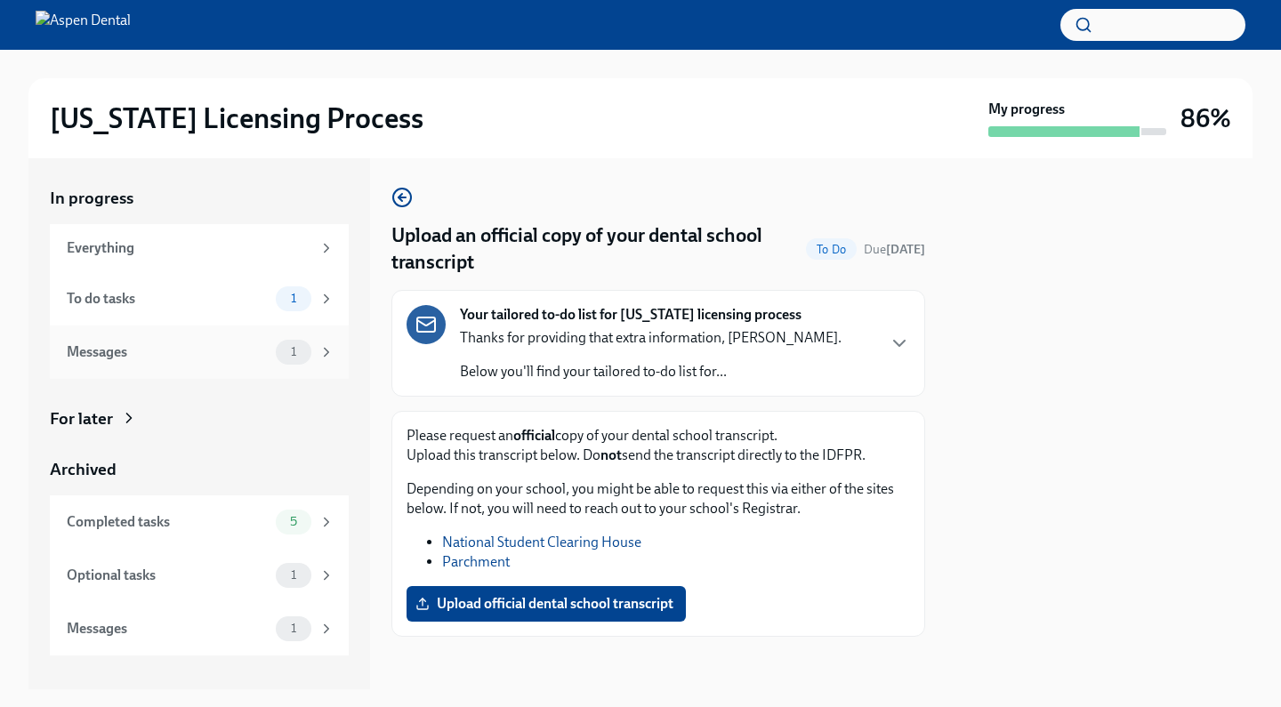
click at [258, 348] on div "Messages" at bounding box center [168, 353] width 202 height 20
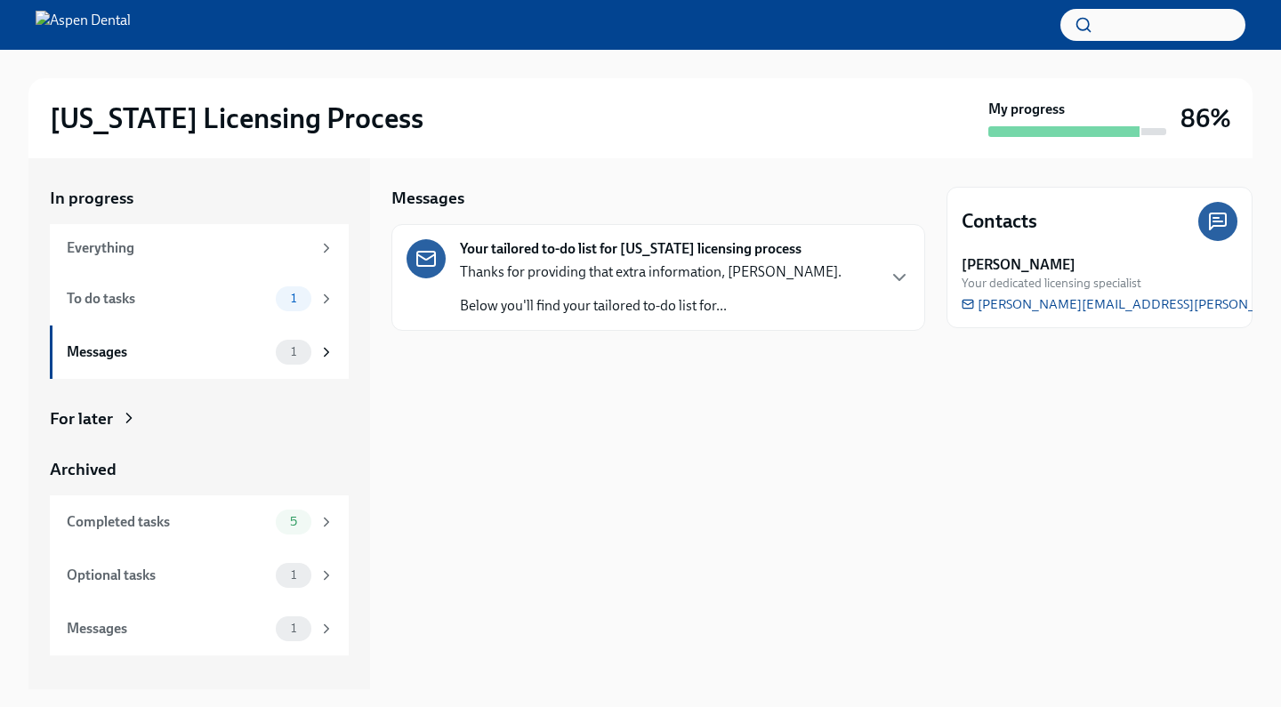
click at [710, 293] on div "Thanks for providing that extra information, [PERSON_NAME]. Below you'll find y…" at bounding box center [651, 288] width 382 height 53
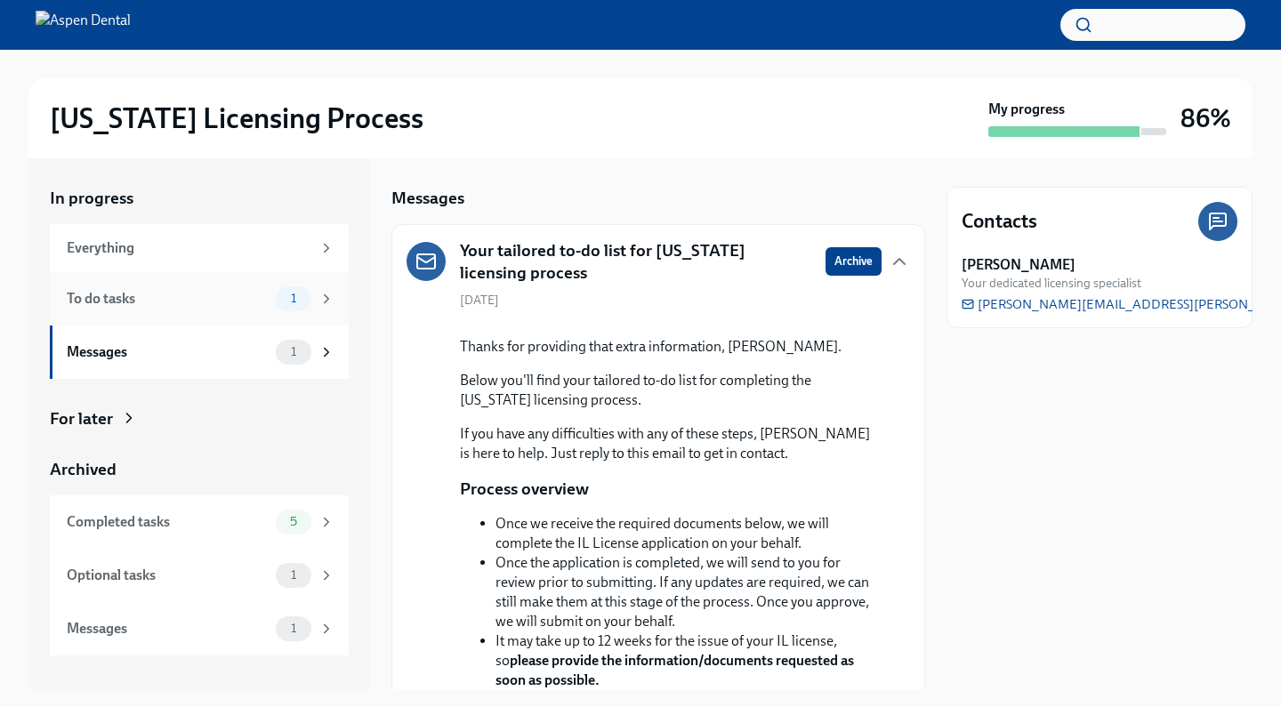
click at [214, 311] on div "To do tasks 1" at bounding box center [199, 298] width 299 height 53
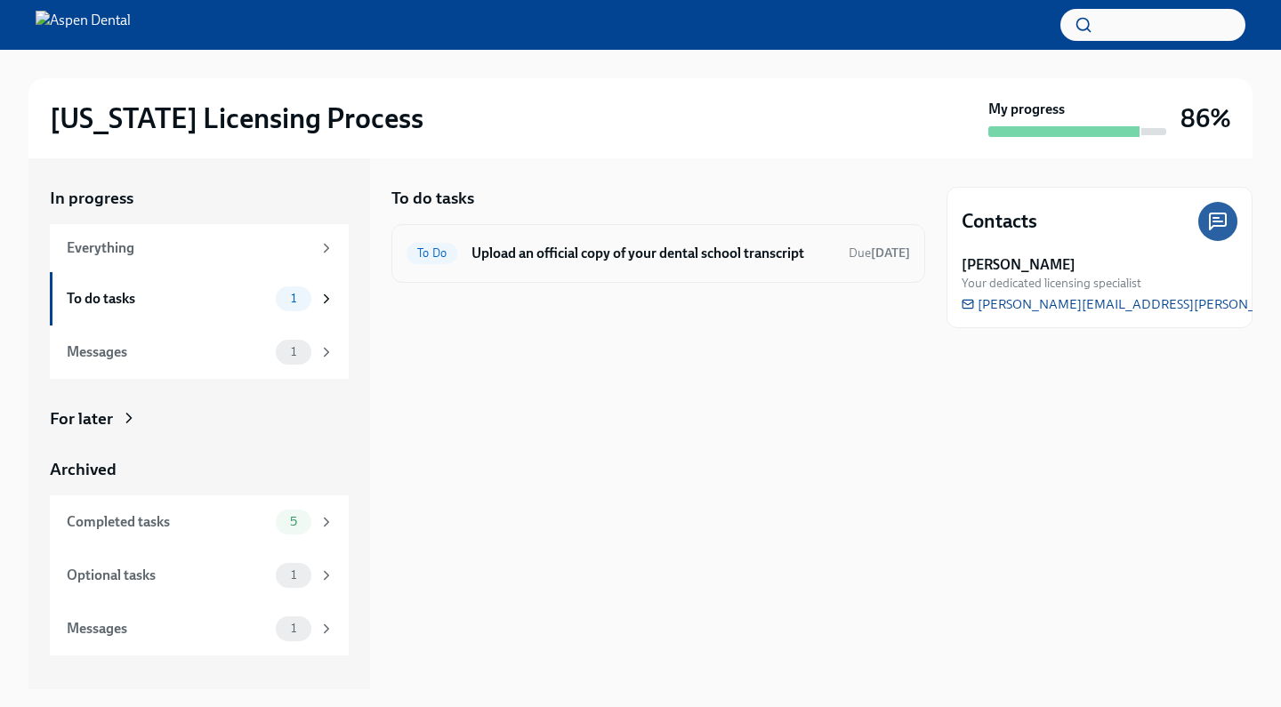
click at [585, 274] on div "To Do Upload an official copy of your dental school transcript Due [DATE]" at bounding box center [659, 253] width 534 height 59
